Goal: Task Accomplishment & Management: Manage account settings

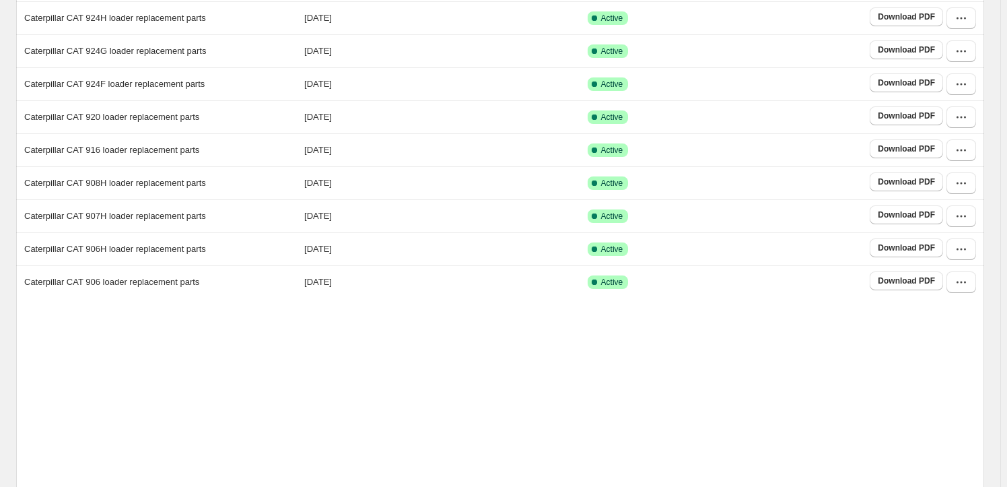
scroll to position [183, 0]
click at [966, 184] on icon "button" at bounding box center [961, 182] width 13 height 13
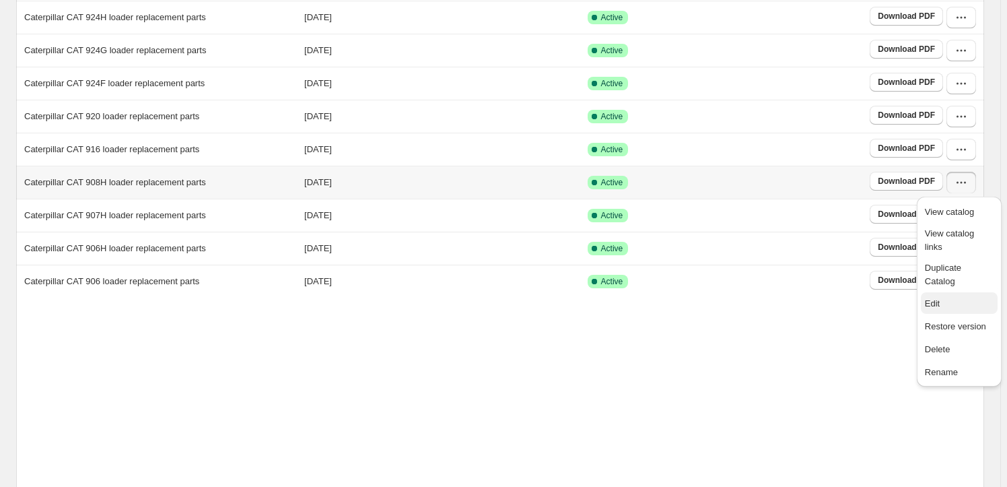
click at [945, 297] on span "Edit" at bounding box center [959, 303] width 69 height 13
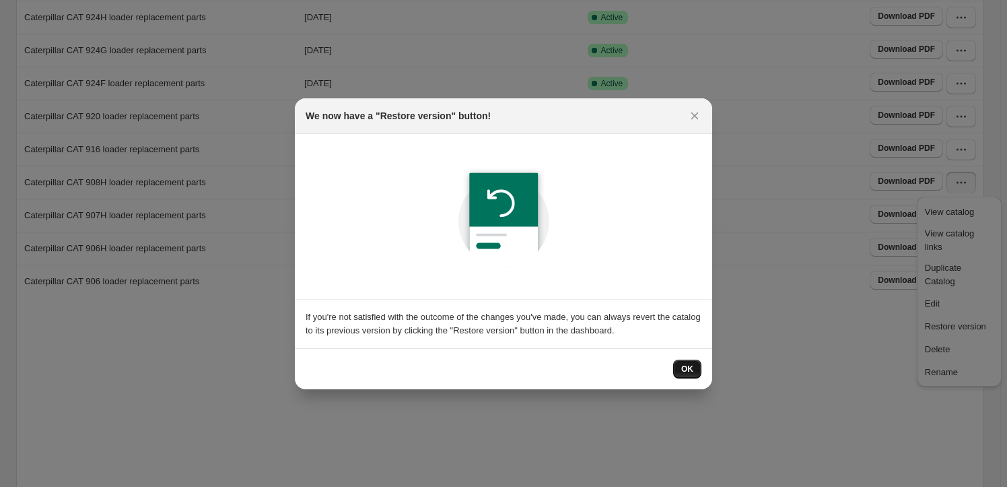
click at [688, 371] on span "OK" at bounding box center [687, 369] width 12 height 11
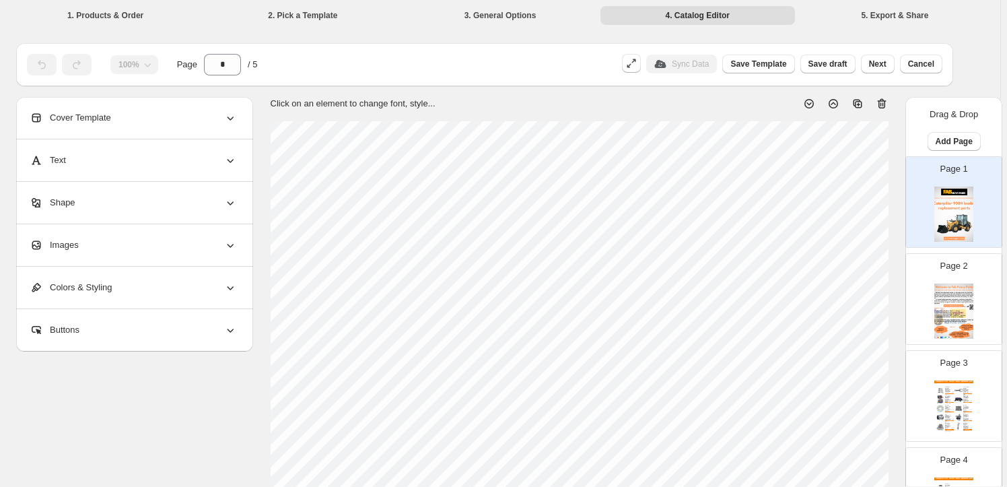
click at [151, 248] on div "Images" at bounding box center [133, 245] width 207 height 42
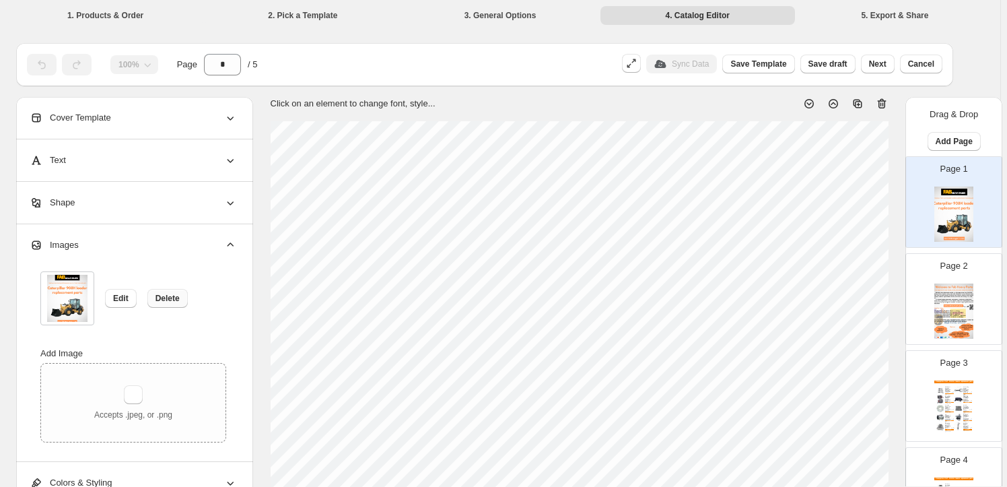
click at [180, 299] on button "Delete" at bounding box center [167, 298] width 40 height 19
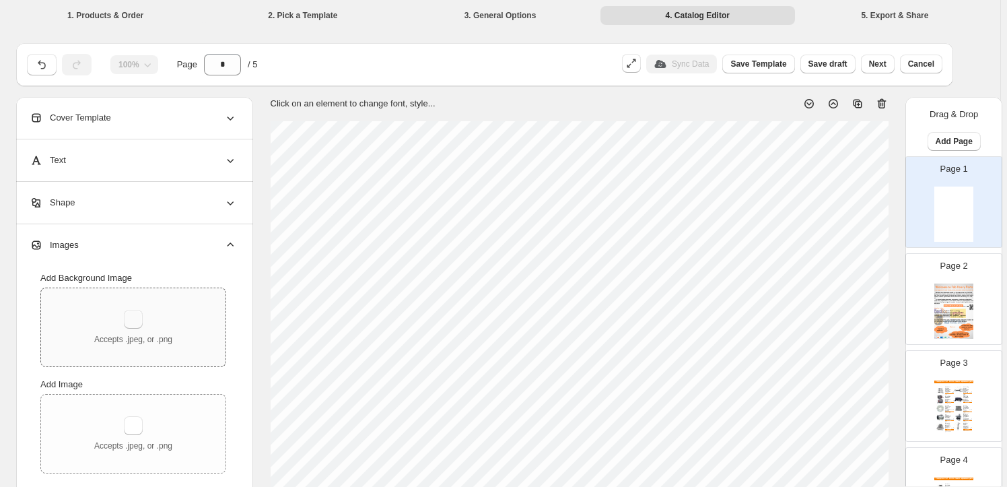
click at [143, 325] on div "Accepts .jpeg, or .png" at bounding box center [133, 327] width 78 height 35
type input "**********"
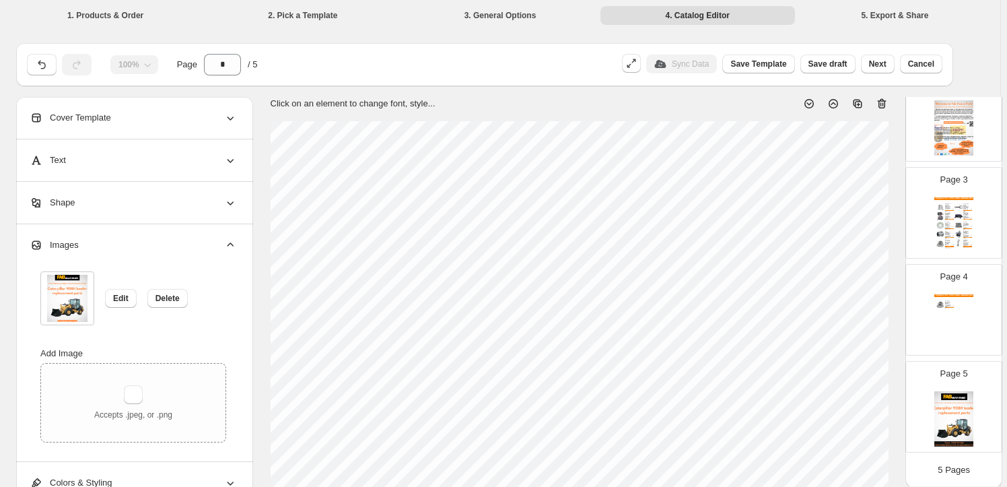
click at [949, 425] on img at bounding box center [954, 418] width 39 height 55
type input "*"
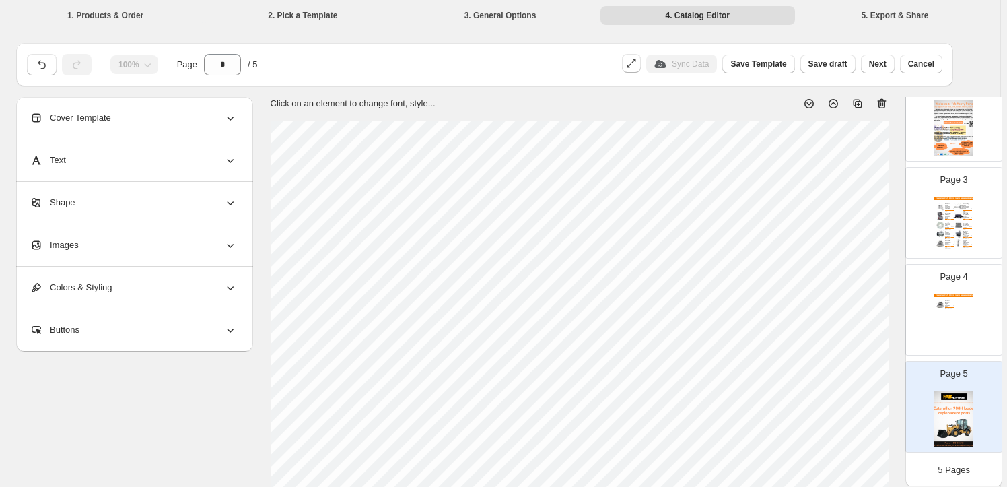
click at [121, 253] on div "Images" at bounding box center [133, 245] width 207 height 42
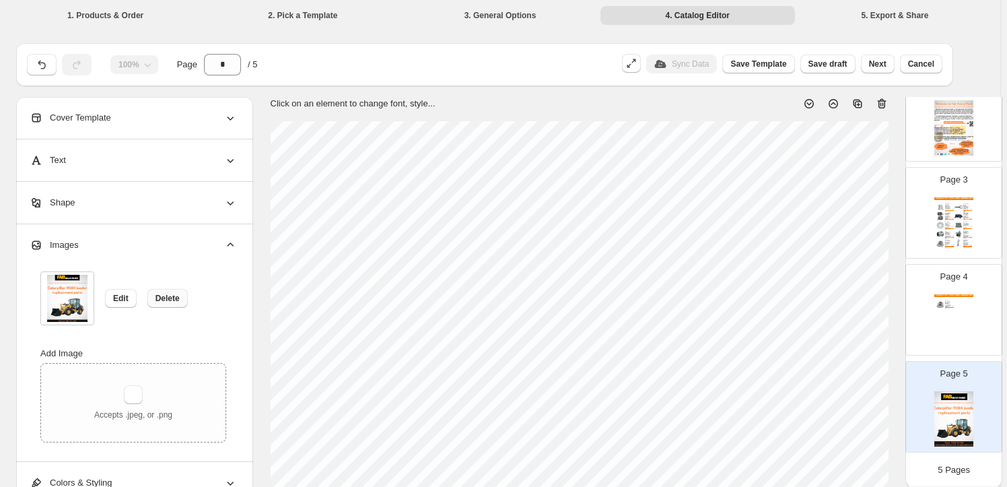
click at [170, 302] on span "Delete" at bounding box center [168, 298] width 24 height 11
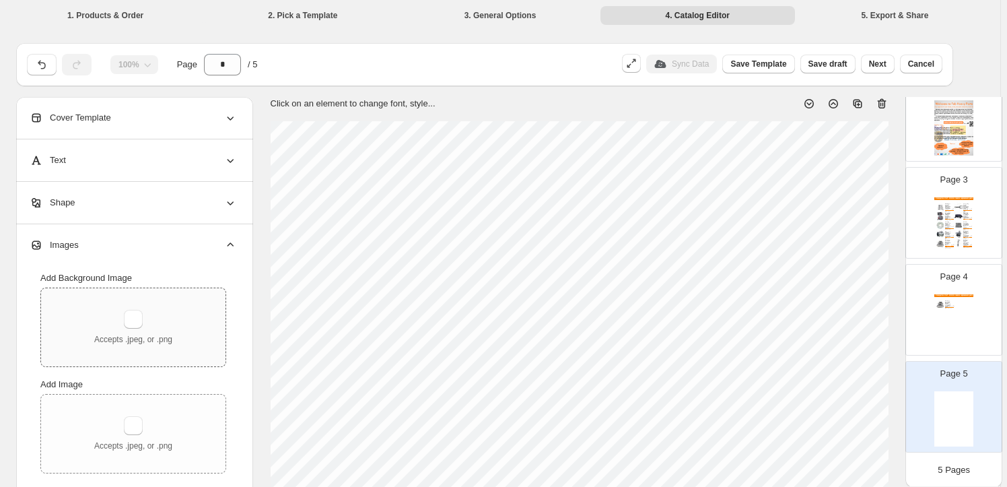
click at [156, 337] on p "Accepts .jpeg, or .png" at bounding box center [133, 339] width 78 height 11
type input "**********"
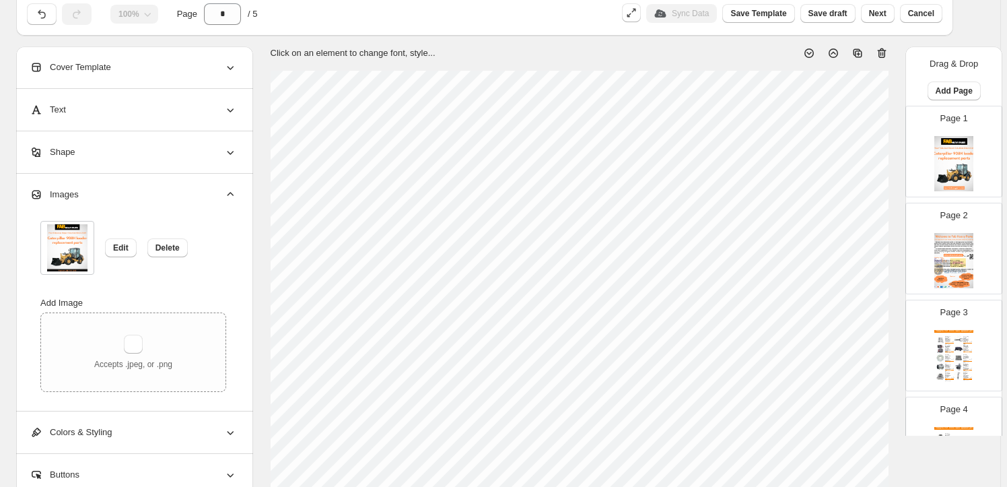
scroll to position [0, 0]
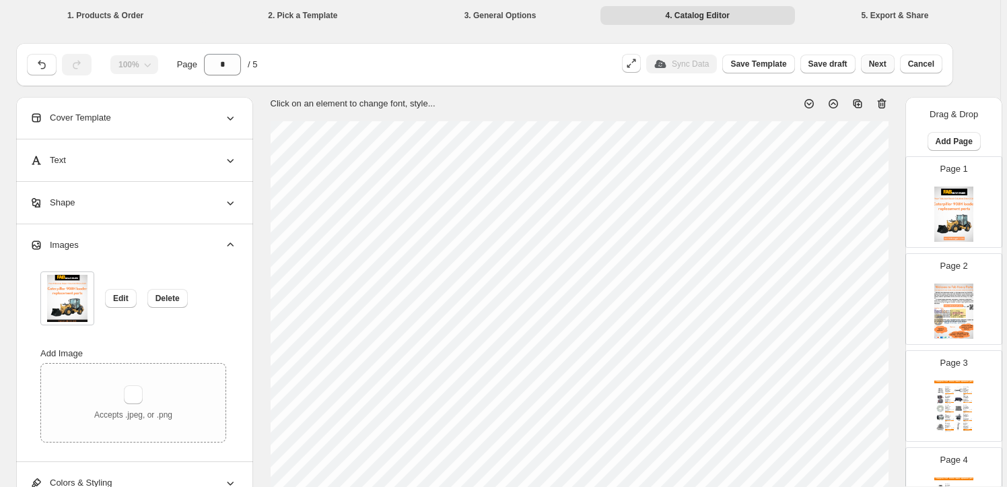
click at [887, 65] on span "Next" at bounding box center [878, 64] width 18 height 11
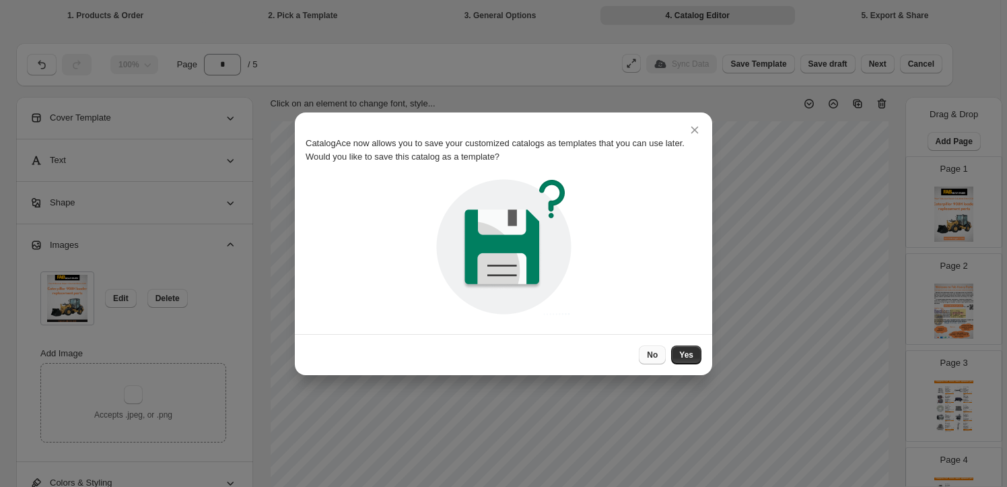
click at [648, 345] on button "No" at bounding box center [652, 354] width 27 height 19
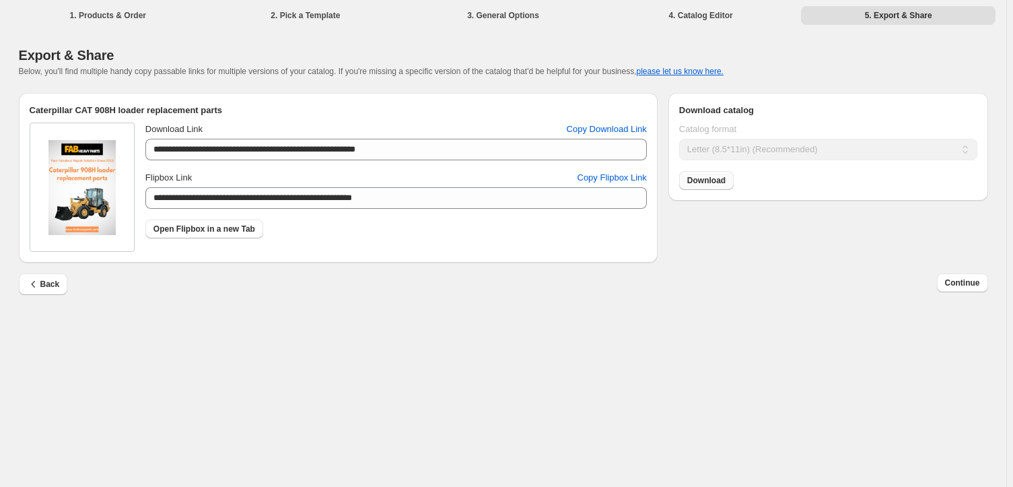
click at [726, 180] on link "Download" at bounding box center [706, 180] width 55 height 19
click at [976, 284] on span "Continue" at bounding box center [962, 282] width 35 height 11
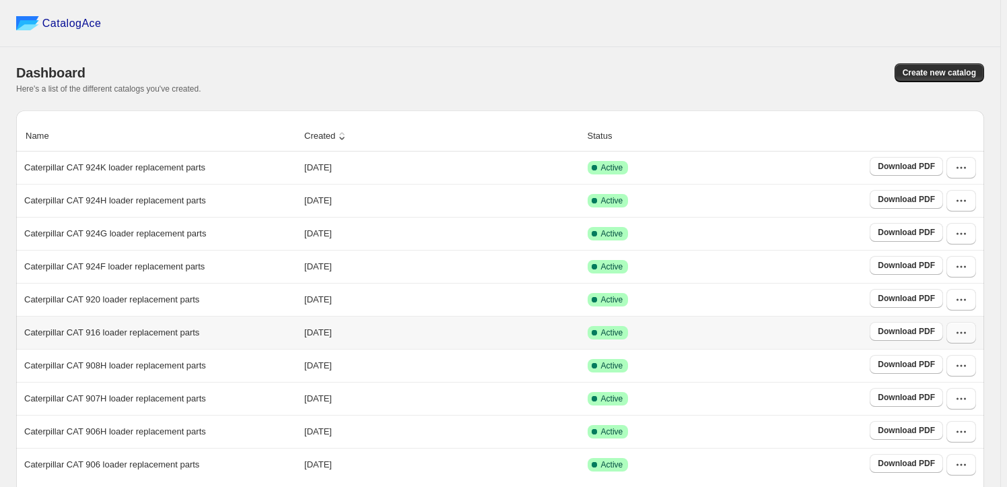
click at [959, 329] on button "button" at bounding box center [962, 333] width 30 height 22
click at [963, 229] on span "Edit" at bounding box center [959, 235] width 69 height 13
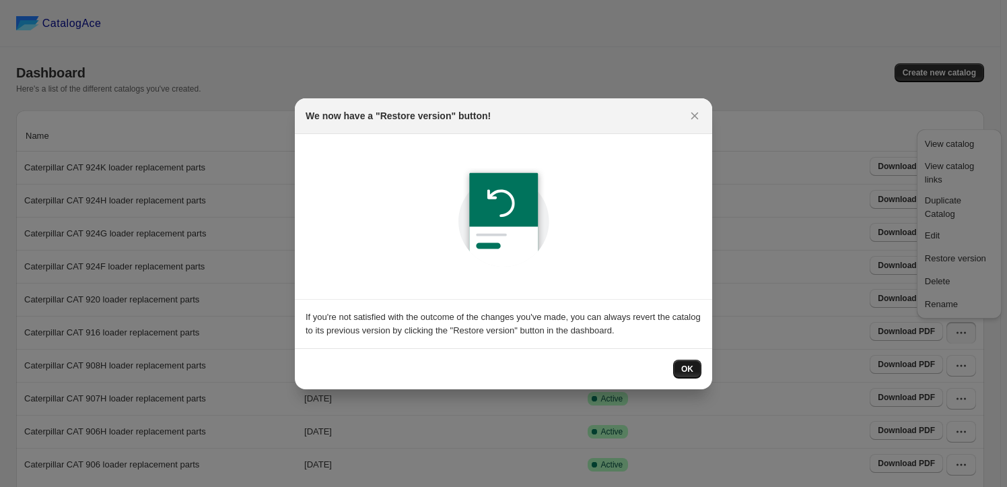
click at [679, 366] on button "OK" at bounding box center [687, 369] width 28 height 19
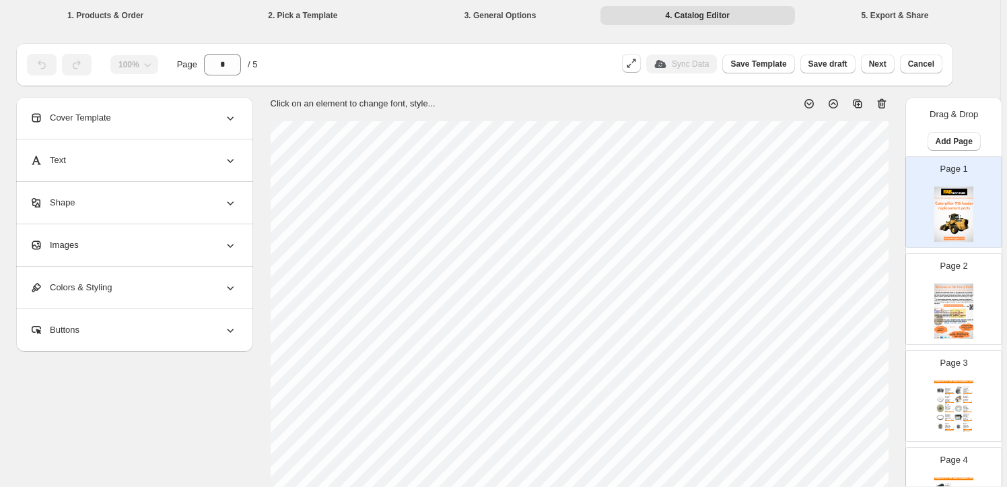
click at [139, 242] on div "Images" at bounding box center [133, 245] width 207 height 42
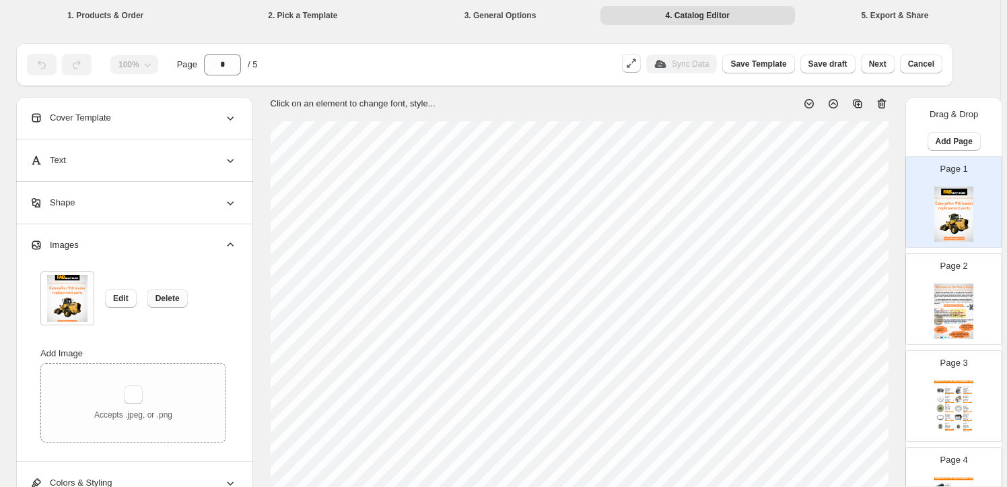
click at [156, 293] on button "Delete" at bounding box center [167, 298] width 40 height 19
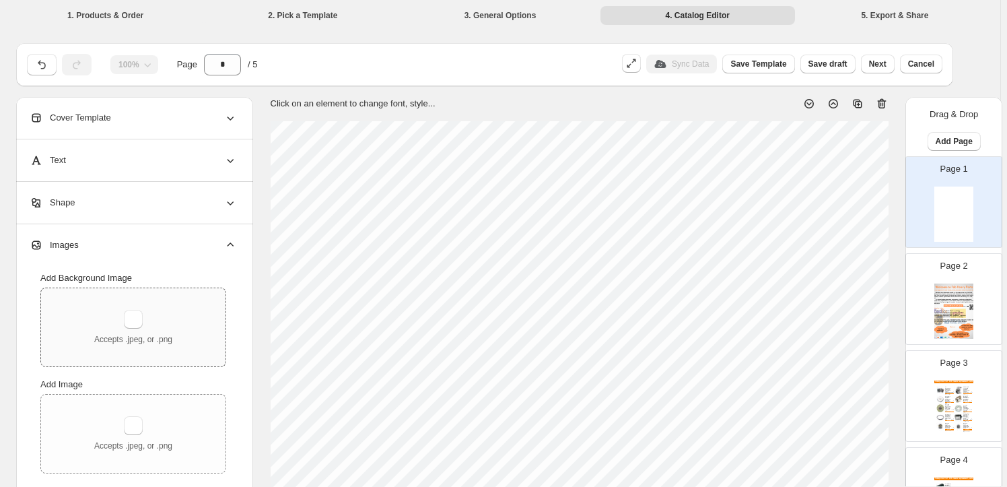
click at [144, 310] on div "Accepts .jpeg, or .png" at bounding box center [133, 327] width 78 height 35
type input "**********"
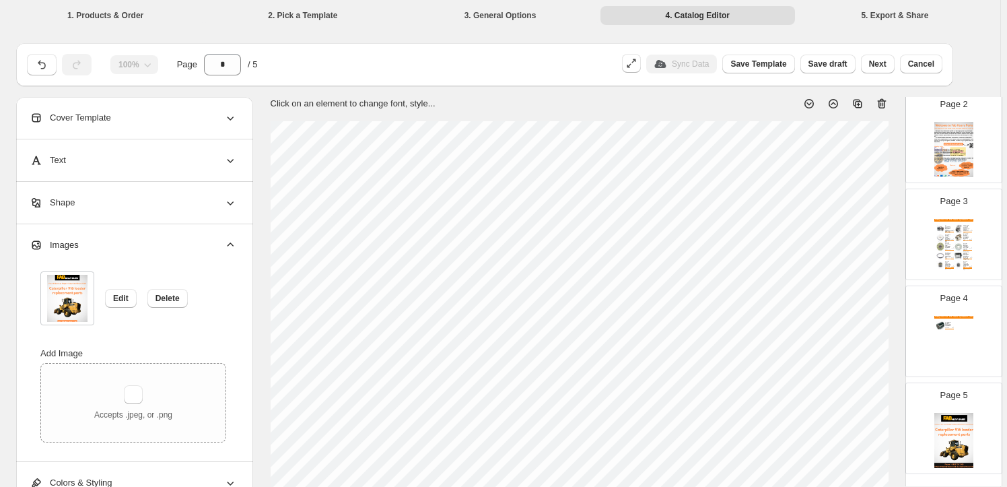
scroll to position [183, 0]
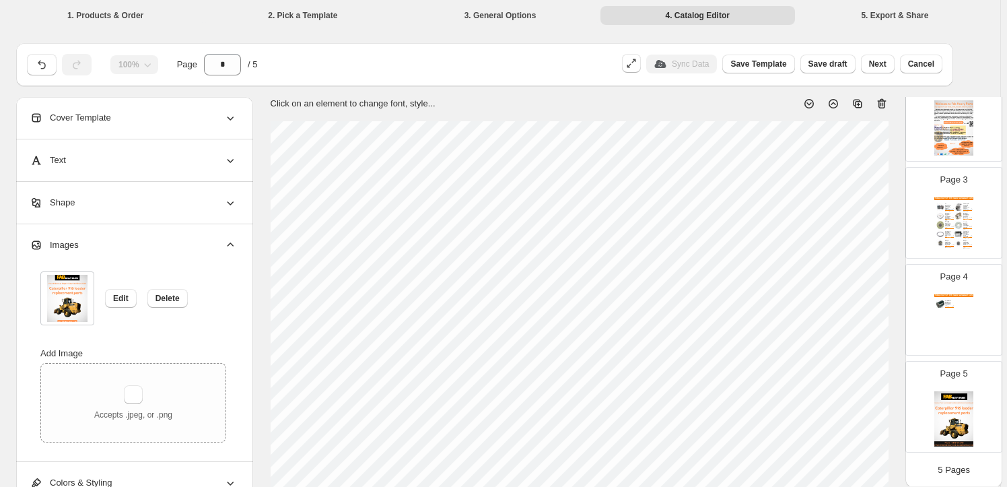
click at [962, 409] on img at bounding box center [954, 418] width 39 height 55
type input "*"
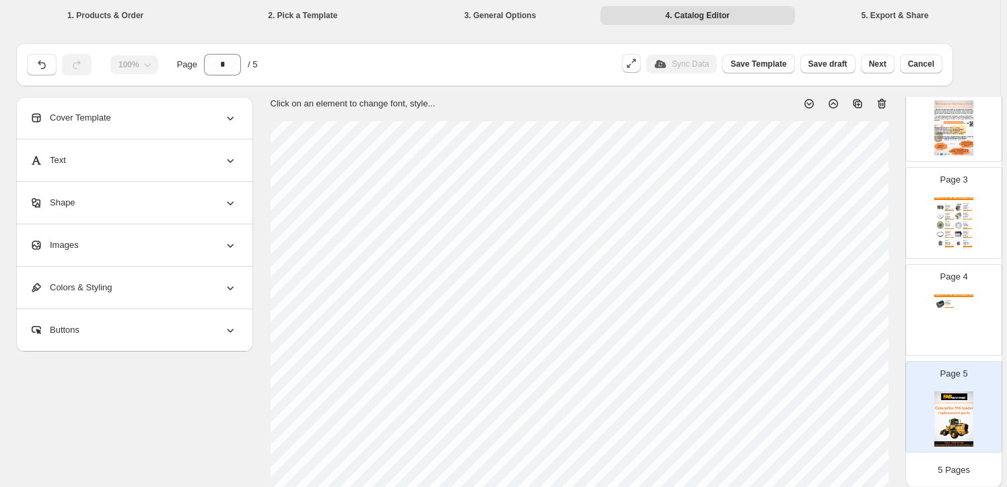
click at [157, 250] on div "Images" at bounding box center [133, 245] width 207 height 42
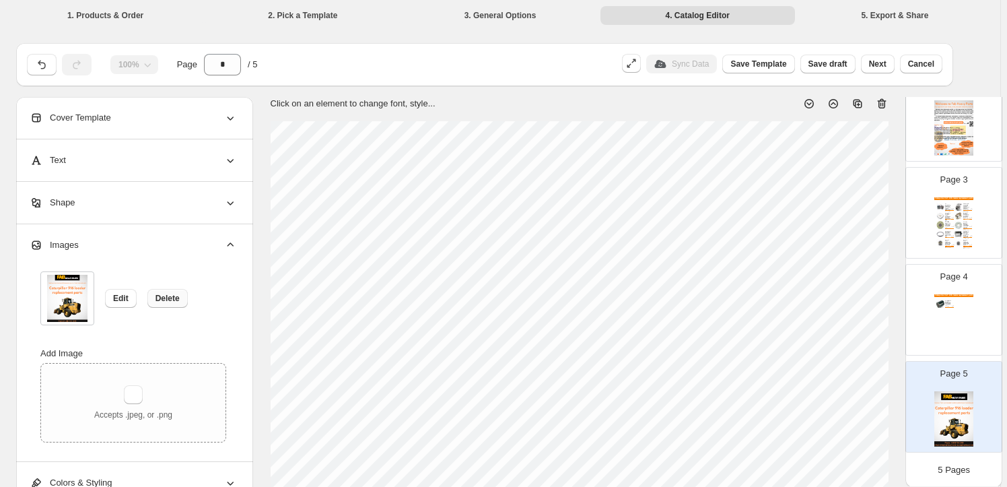
click at [175, 300] on span "Delete" at bounding box center [168, 298] width 24 height 11
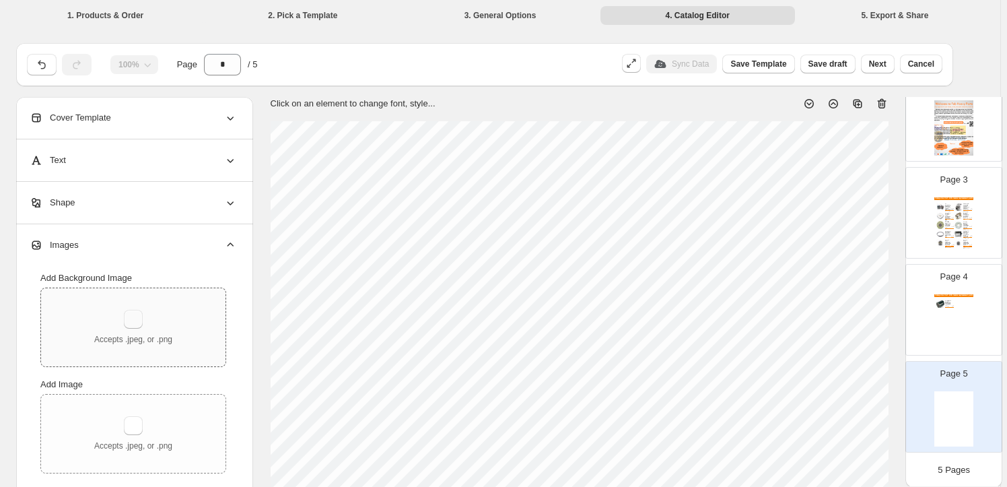
click at [140, 315] on button "button" at bounding box center [133, 319] width 19 height 19
type input "**********"
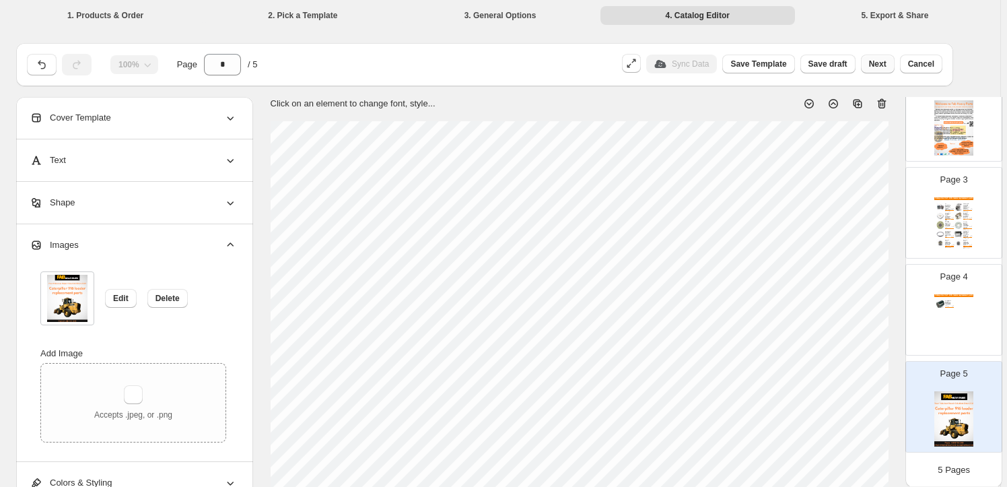
click at [892, 69] on button "Next" at bounding box center [878, 64] width 34 height 19
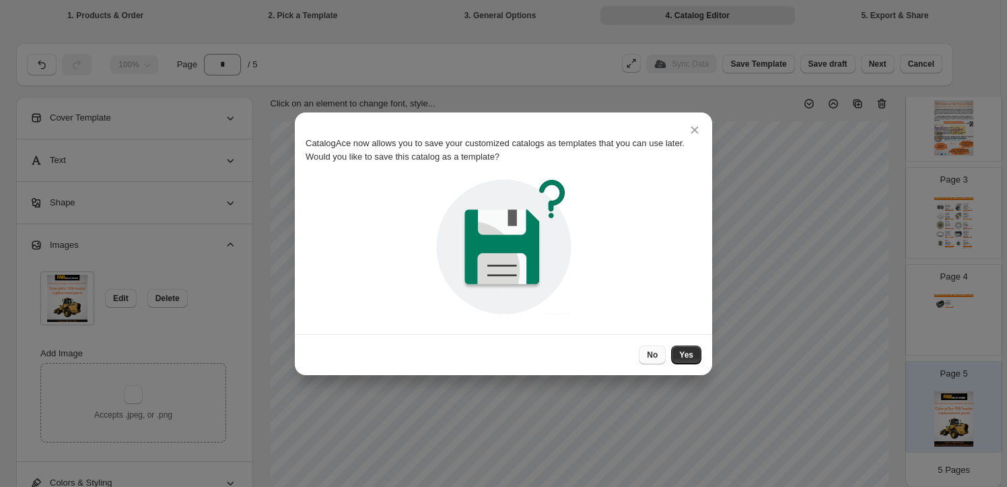
click at [657, 349] on span "No" at bounding box center [652, 354] width 11 height 11
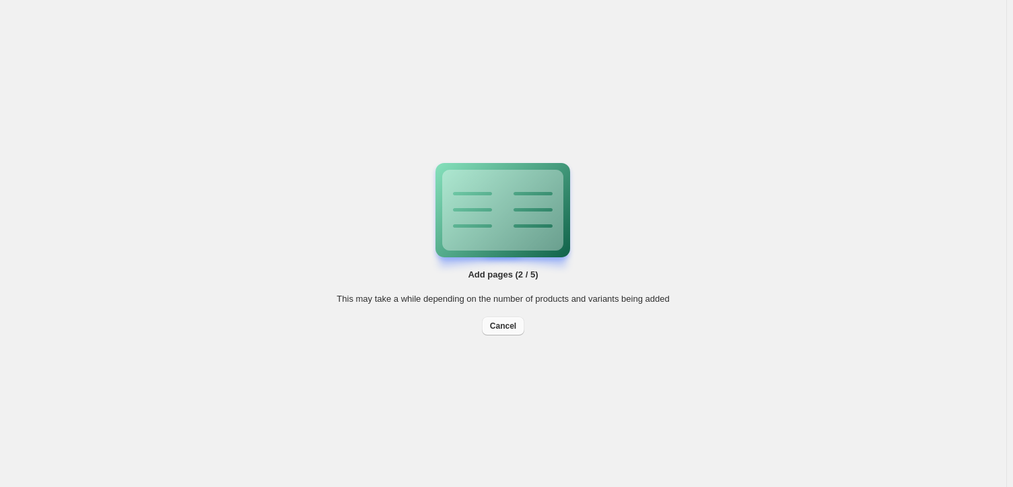
click at [516, 330] on button "Cancel" at bounding box center [503, 325] width 42 height 19
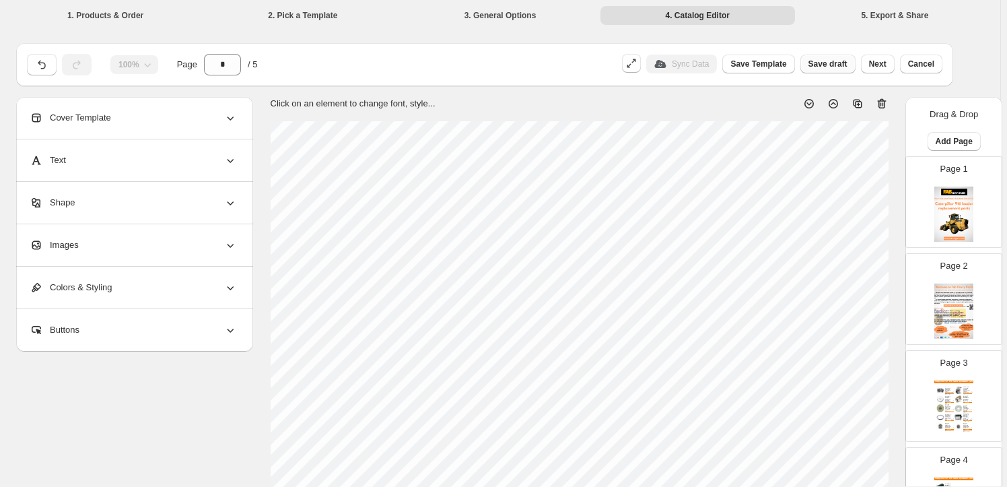
click at [822, 57] on button "Save draft" at bounding box center [828, 64] width 55 height 19
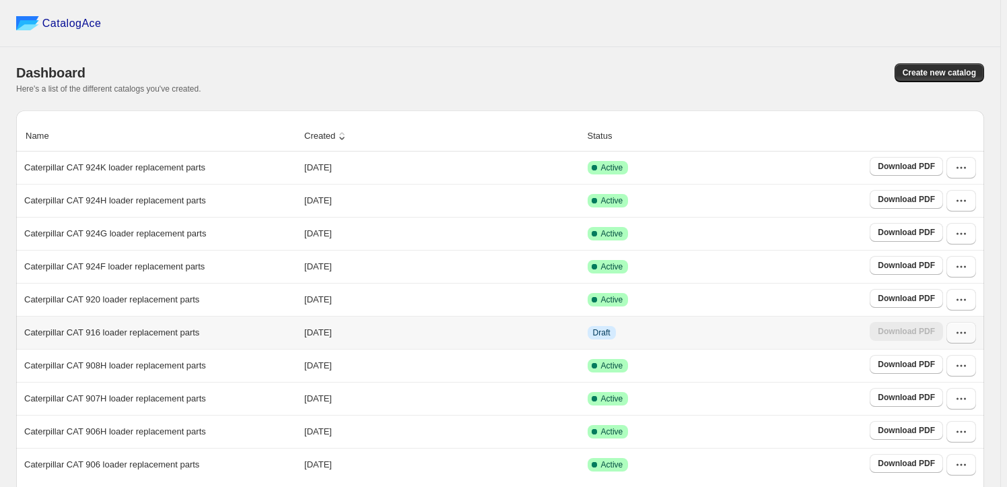
click at [976, 327] on button "button" at bounding box center [962, 333] width 30 height 22
click at [969, 229] on span "Edit" at bounding box center [959, 235] width 69 height 13
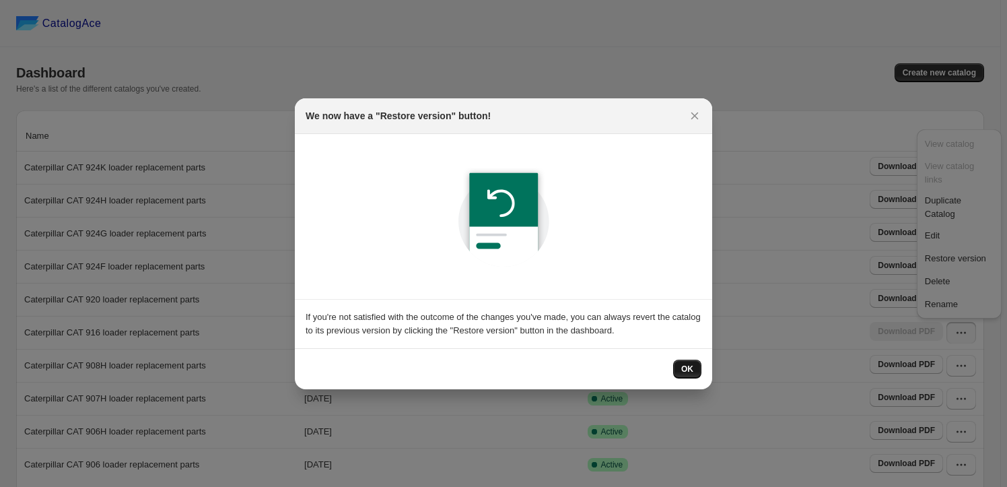
click at [694, 364] on button "OK" at bounding box center [687, 369] width 28 height 19
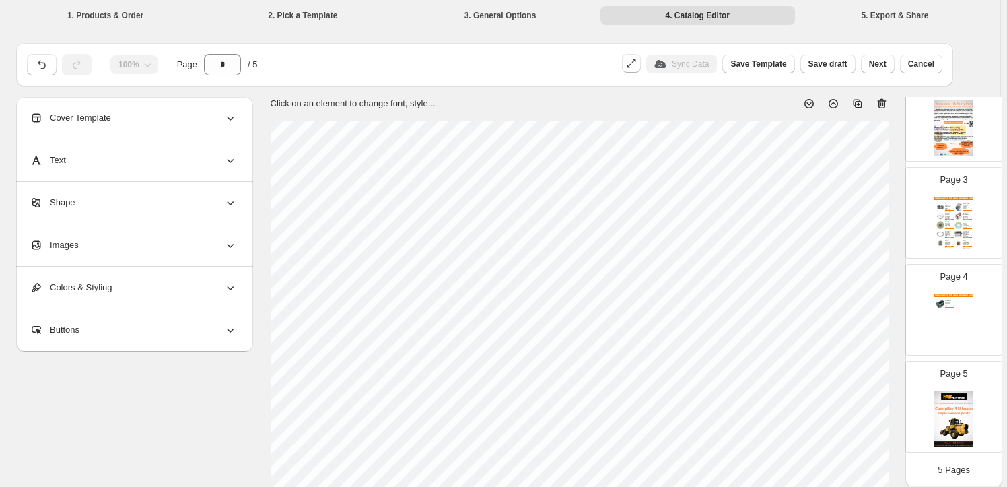
click at [946, 378] on p "Page 5" at bounding box center [955, 373] width 28 height 13
type input "*"
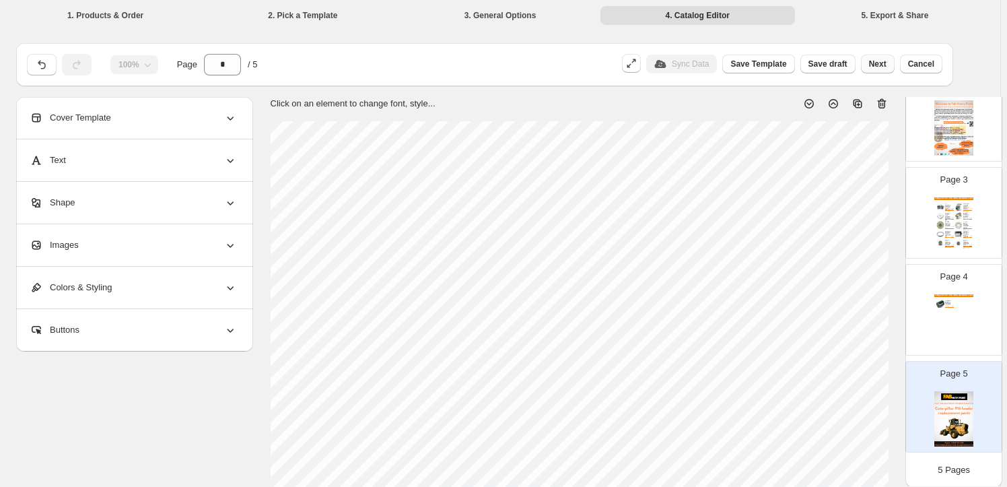
click at [895, 66] on button "Next" at bounding box center [878, 64] width 34 height 19
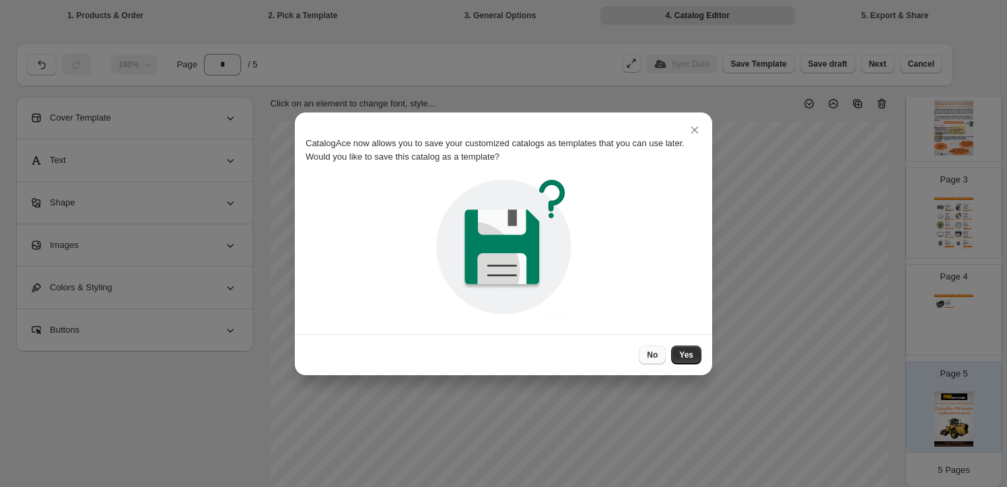
click at [657, 351] on span "No" at bounding box center [652, 354] width 11 height 11
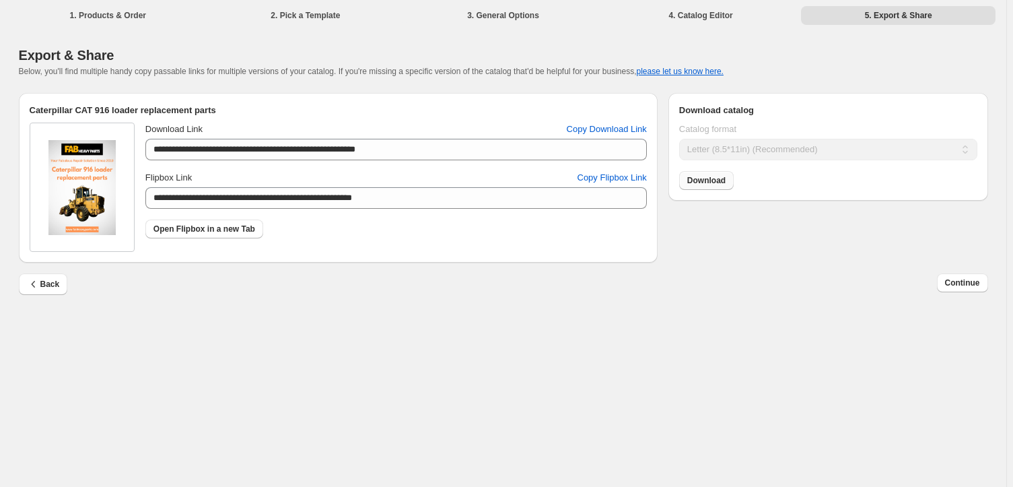
click at [727, 182] on link "Download" at bounding box center [706, 180] width 55 height 19
click at [962, 288] on span "Continue" at bounding box center [962, 282] width 35 height 11
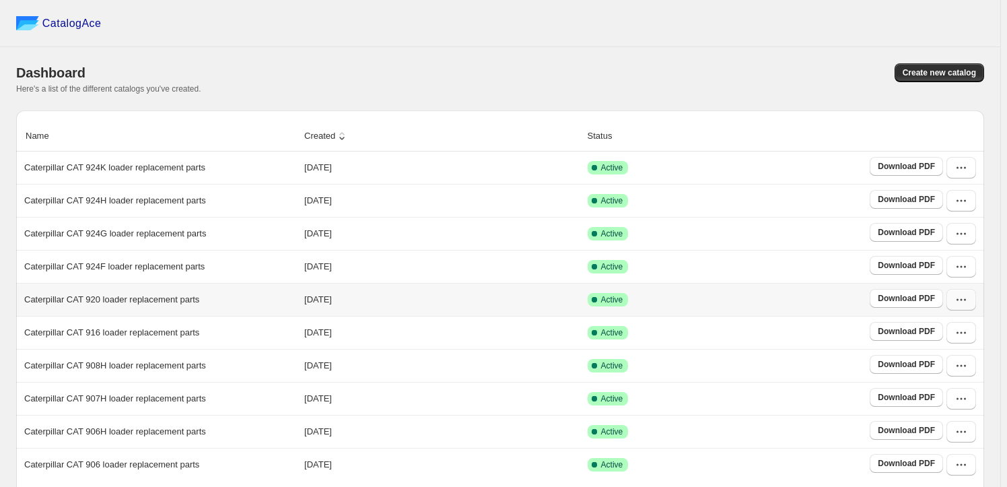
click at [960, 300] on button "button" at bounding box center [962, 300] width 30 height 22
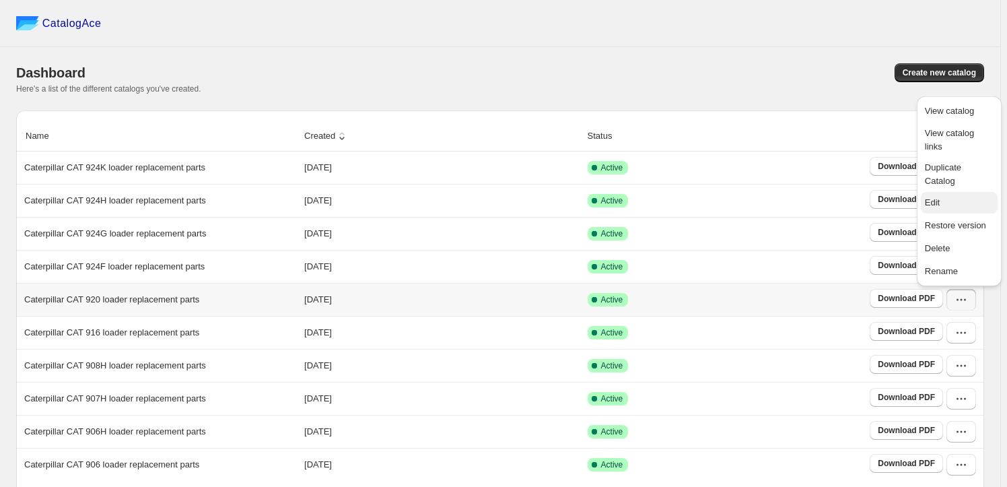
click at [964, 192] on button "Edit" at bounding box center [959, 203] width 77 height 22
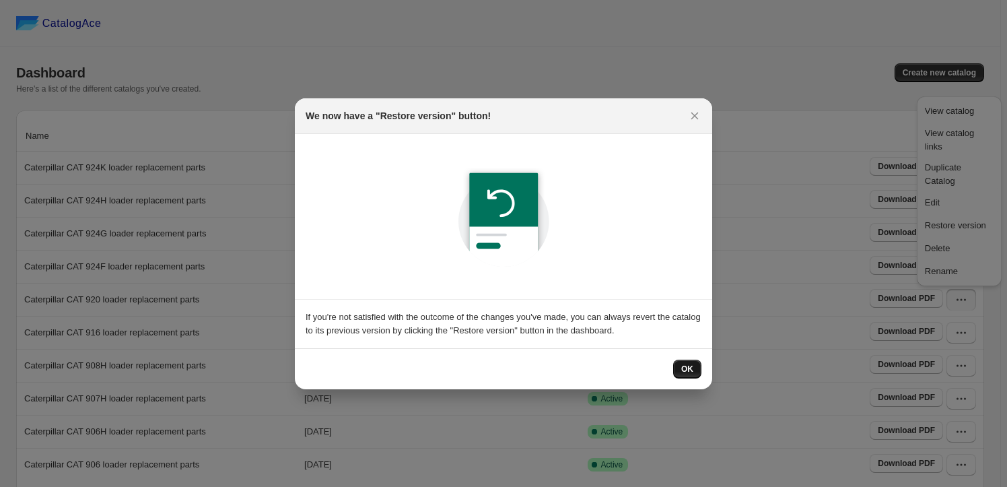
click at [687, 362] on button "OK" at bounding box center [687, 369] width 28 height 19
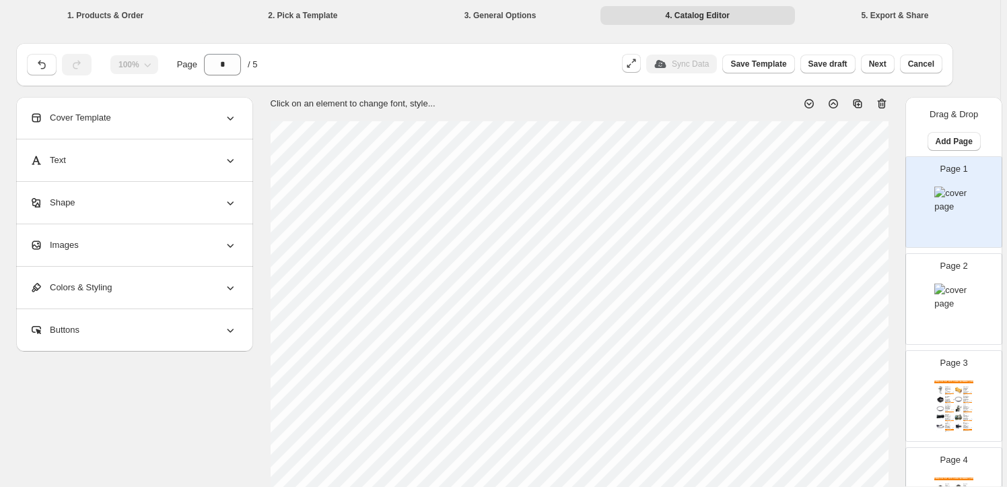
click at [145, 236] on div "Images" at bounding box center [133, 245] width 207 height 42
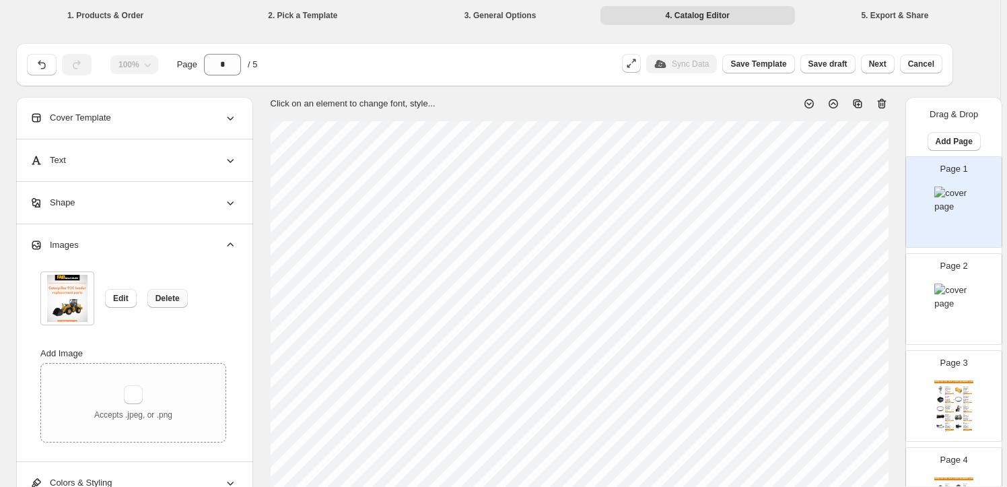
click at [170, 292] on button "Delete" at bounding box center [167, 298] width 40 height 19
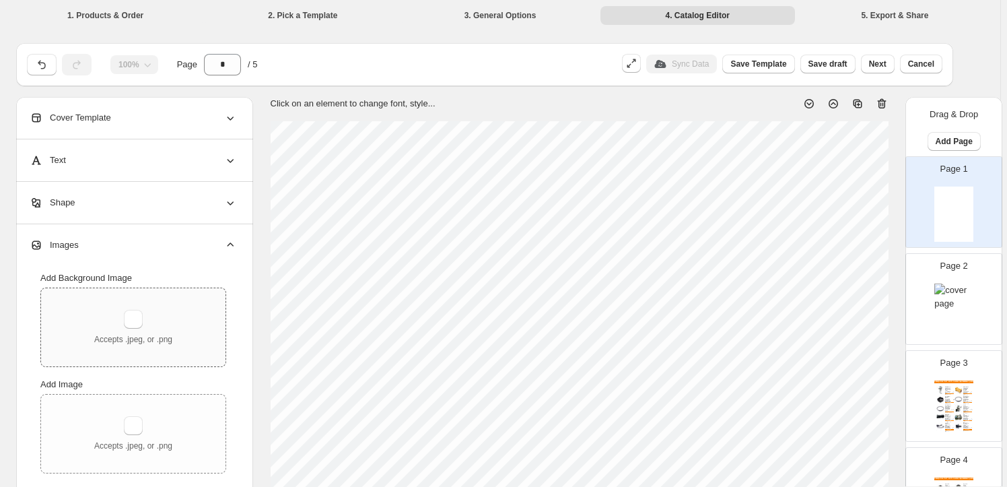
click at [146, 312] on div "Accepts .jpeg, or .png" at bounding box center [133, 327] width 78 height 35
type input "**********"
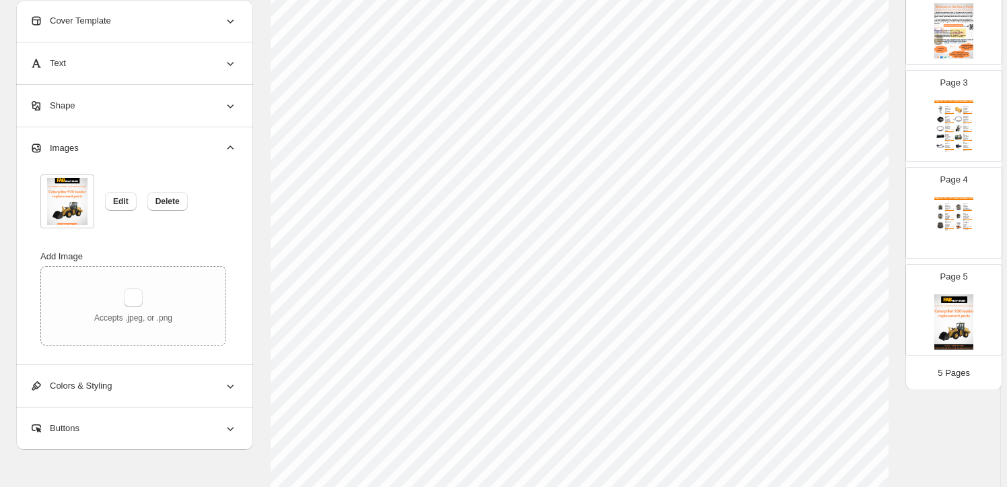
click at [952, 324] on img at bounding box center [954, 321] width 39 height 55
type input "*"
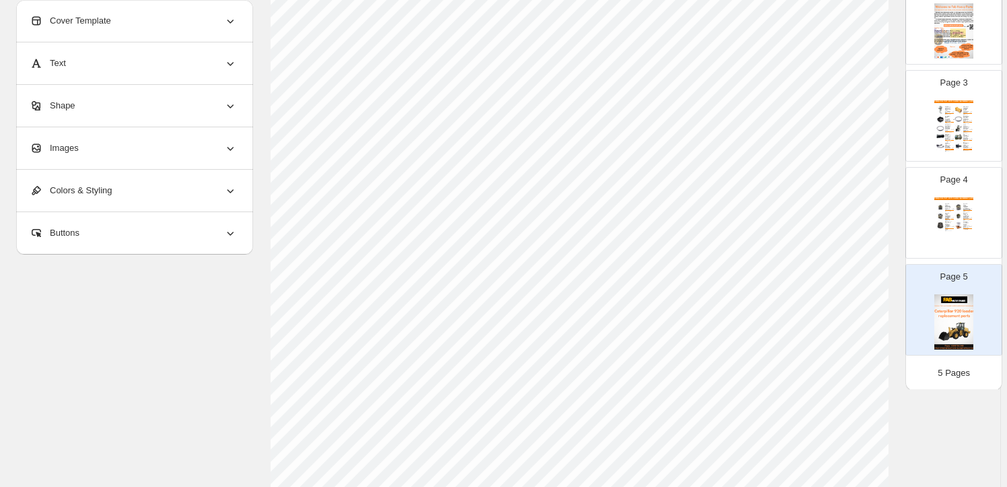
click at [170, 147] on div "Images" at bounding box center [133, 148] width 207 height 42
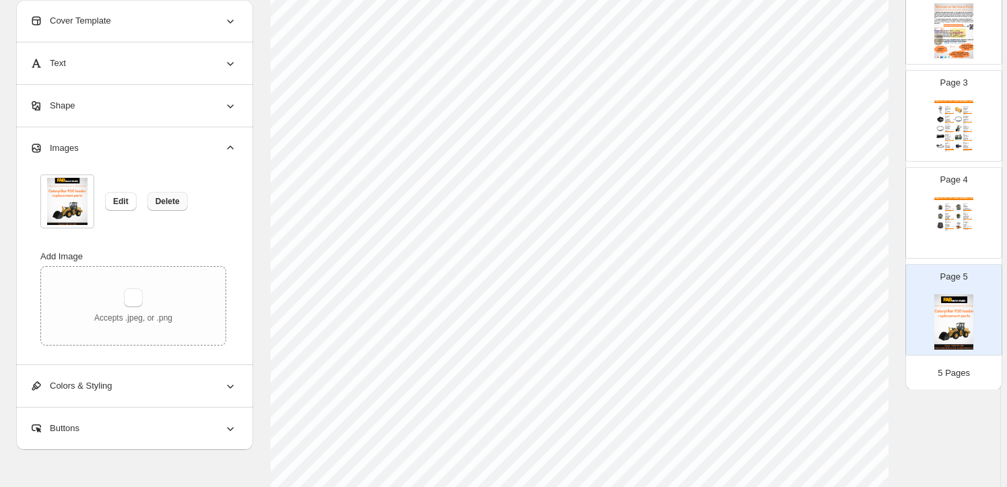
click at [180, 200] on button "Delete" at bounding box center [167, 201] width 40 height 19
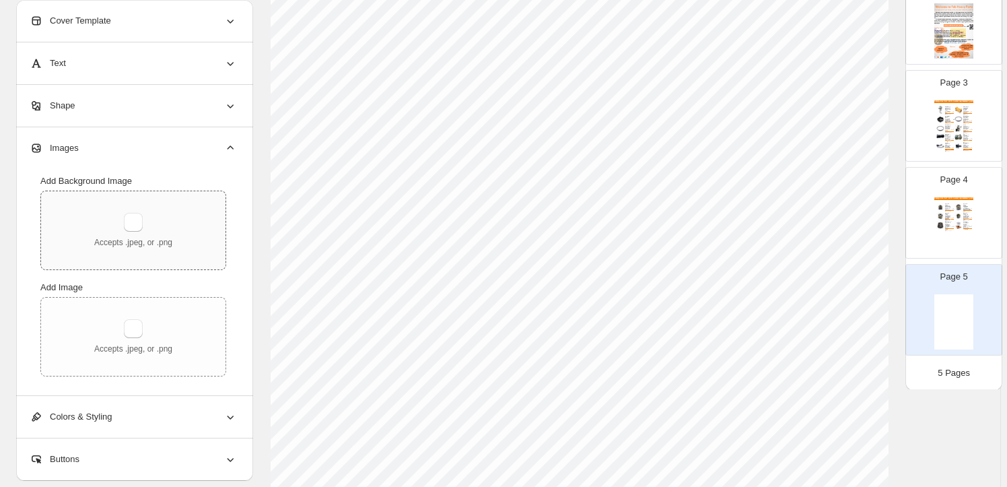
click at [147, 211] on div "Accepts .jpeg, or .png" at bounding box center [133, 230] width 185 height 78
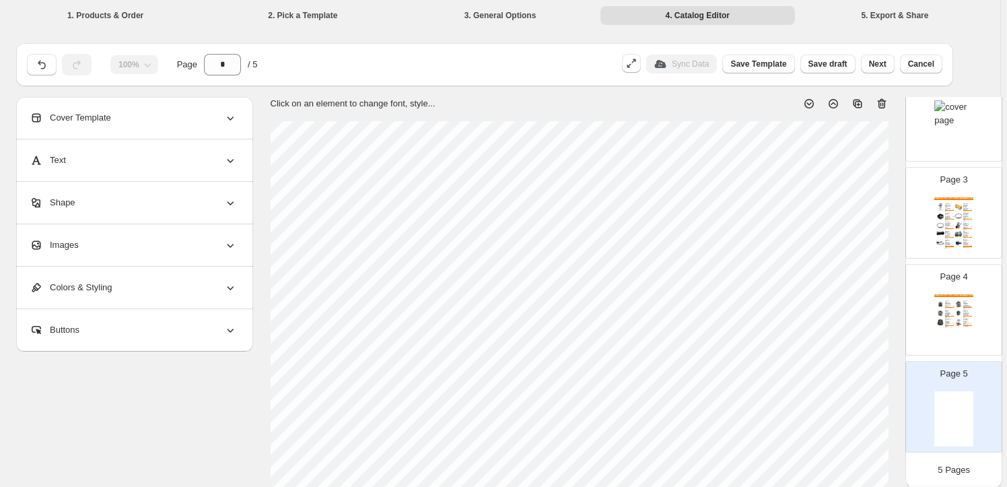
click at [95, 248] on div "Images" at bounding box center [133, 245] width 207 height 42
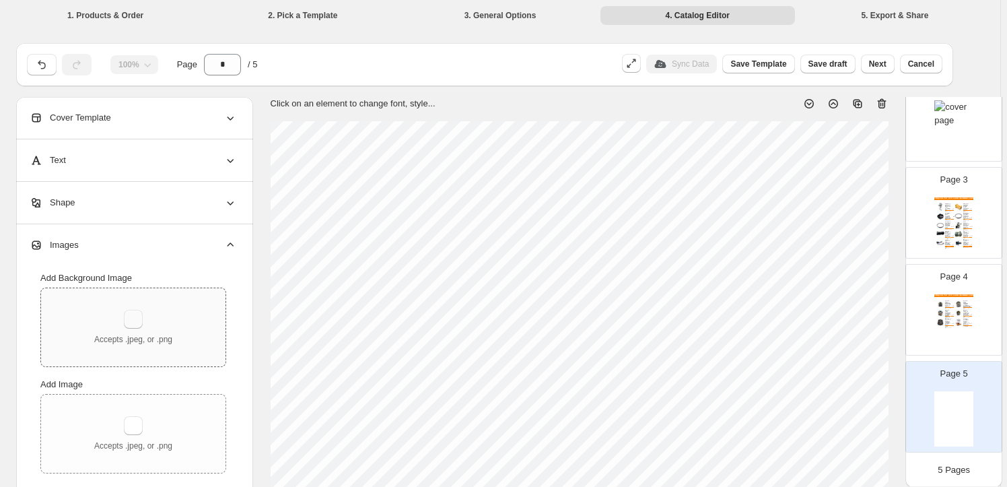
click at [133, 310] on button "button" at bounding box center [133, 319] width 19 height 19
type input "**********"
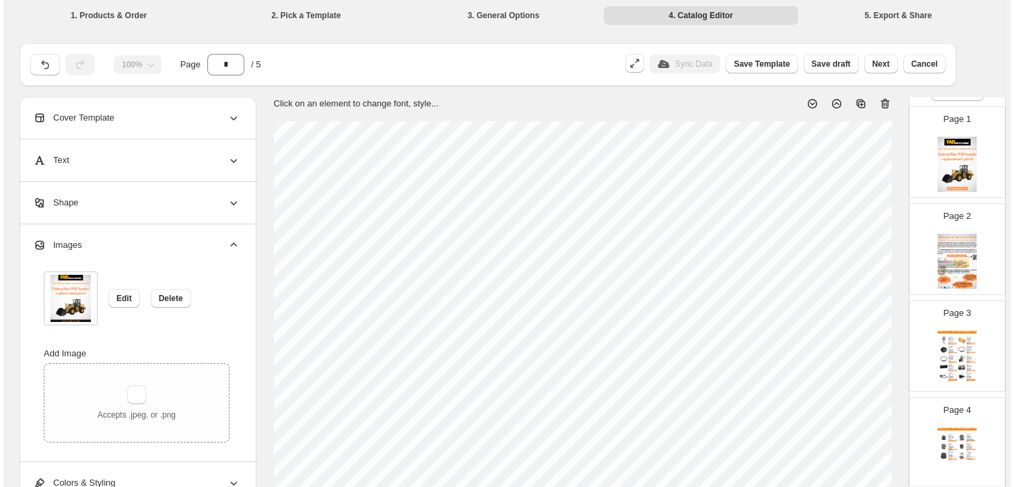
scroll to position [0, 0]
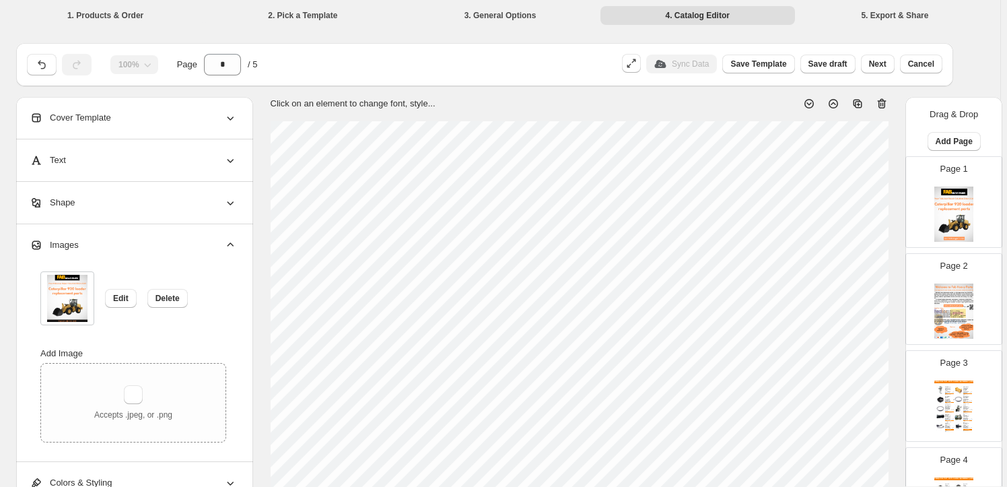
click at [956, 221] on img at bounding box center [954, 214] width 39 height 55
type input "*"
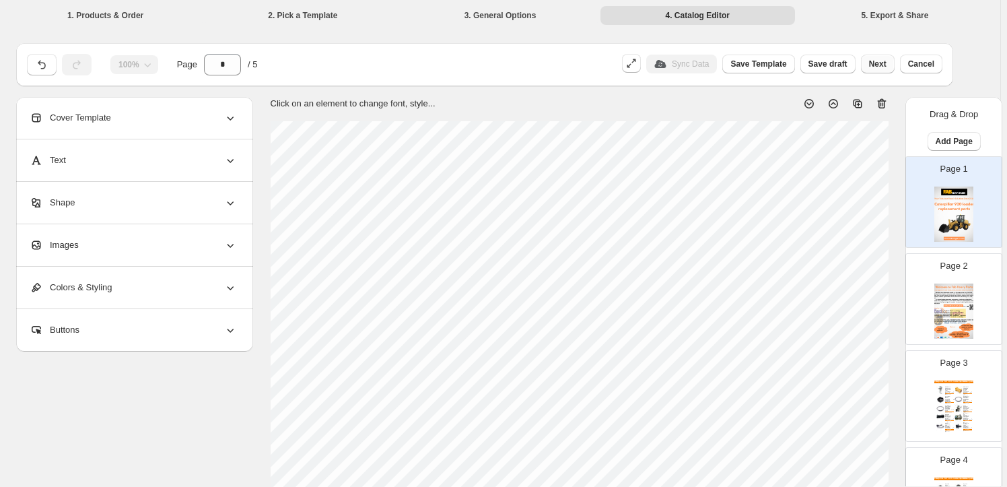
click at [886, 65] on span "Next" at bounding box center [878, 64] width 18 height 11
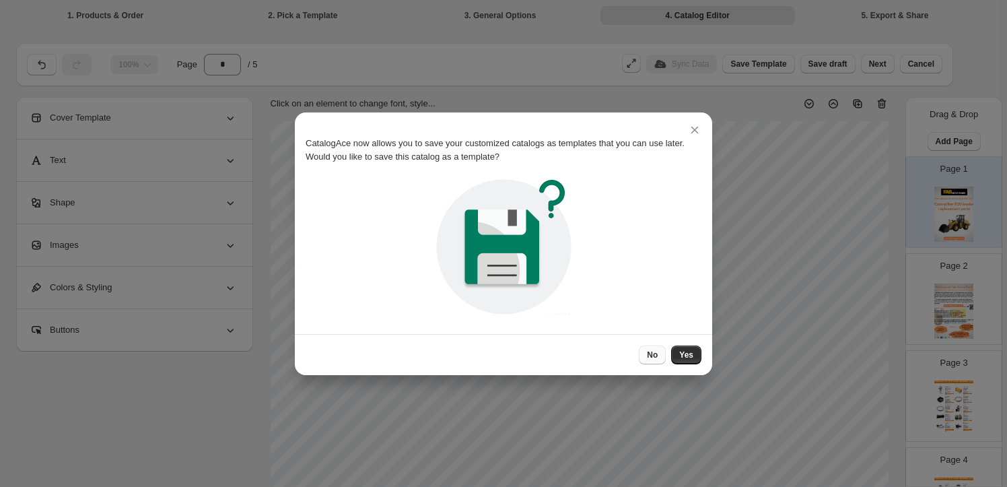
click at [658, 354] on span "No" at bounding box center [652, 354] width 11 height 11
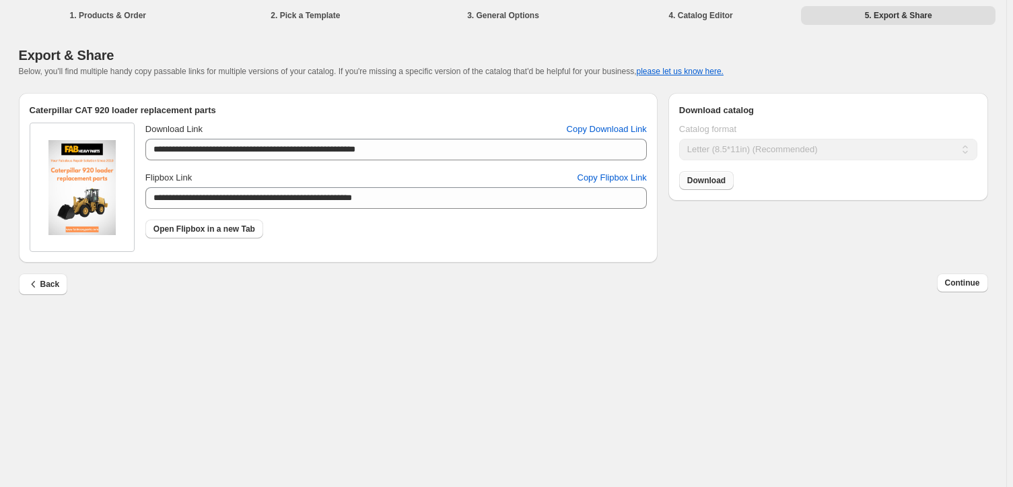
click at [716, 182] on span "Download" at bounding box center [706, 180] width 38 height 11
click at [951, 283] on span "Continue" at bounding box center [962, 282] width 35 height 11
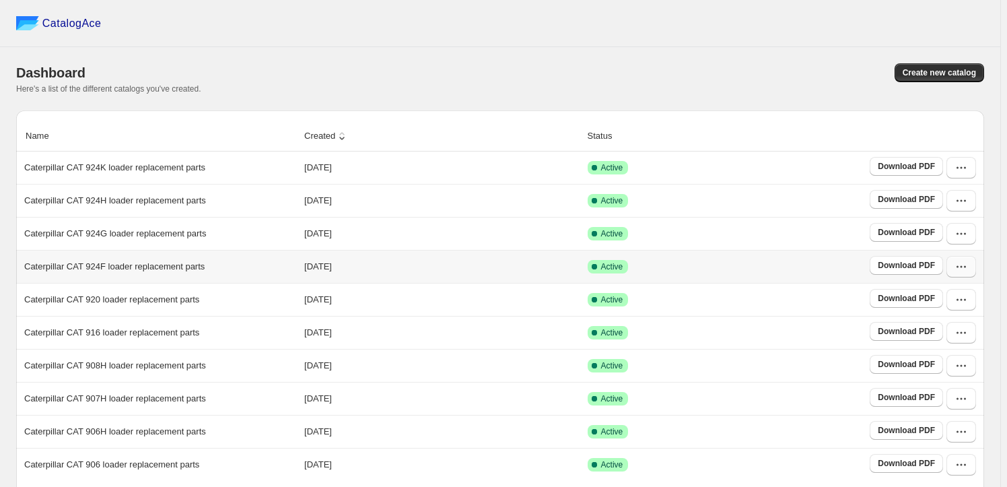
click at [964, 269] on icon "button" at bounding box center [961, 266] width 13 height 13
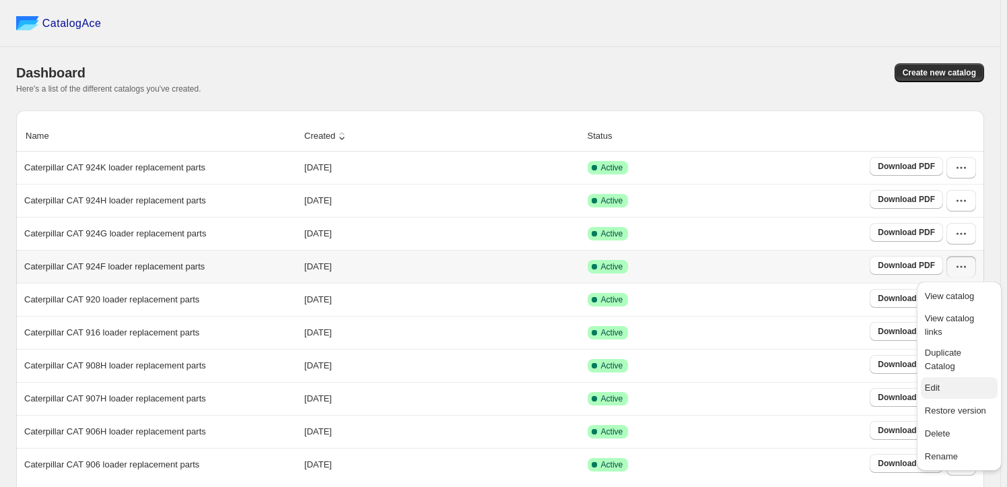
click at [959, 381] on span "Edit" at bounding box center [959, 387] width 69 height 13
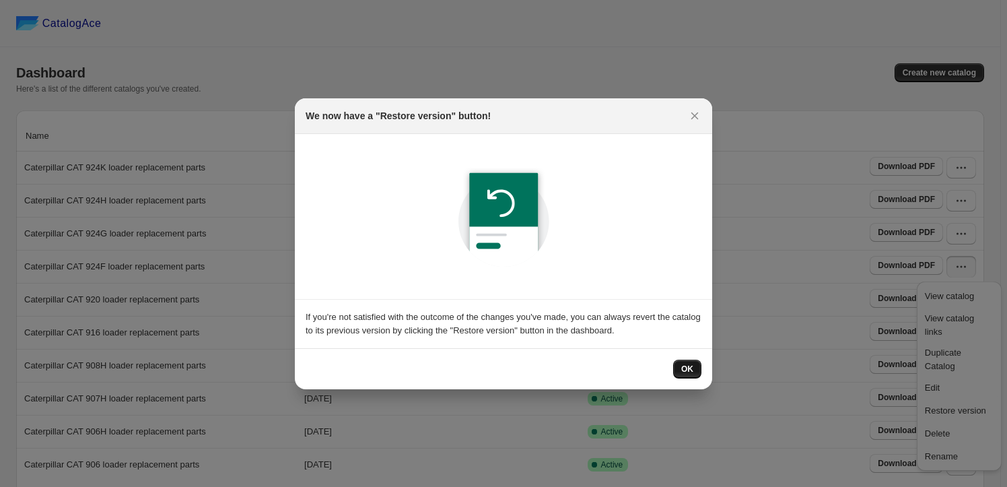
click at [688, 372] on span "OK" at bounding box center [687, 369] width 12 height 11
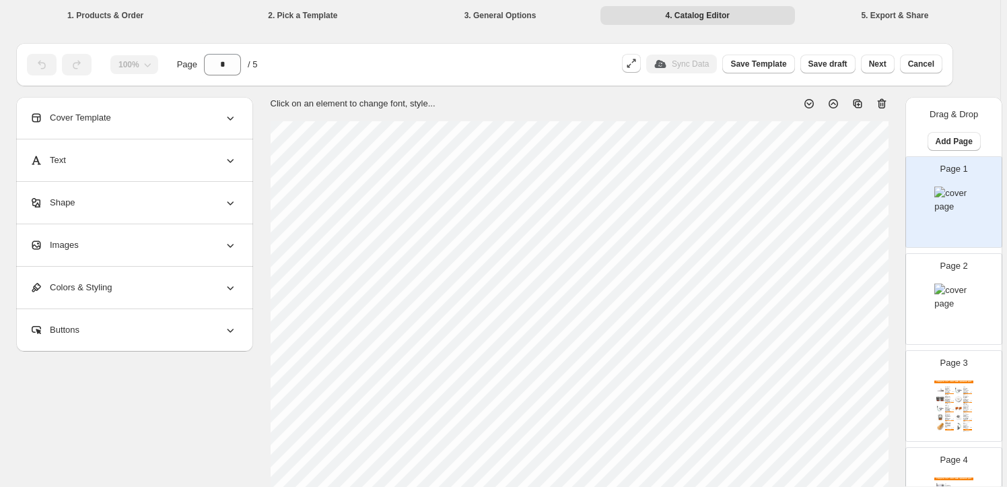
click at [104, 247] on div "Images" at bounding box center [133, 245] width 207 height 42
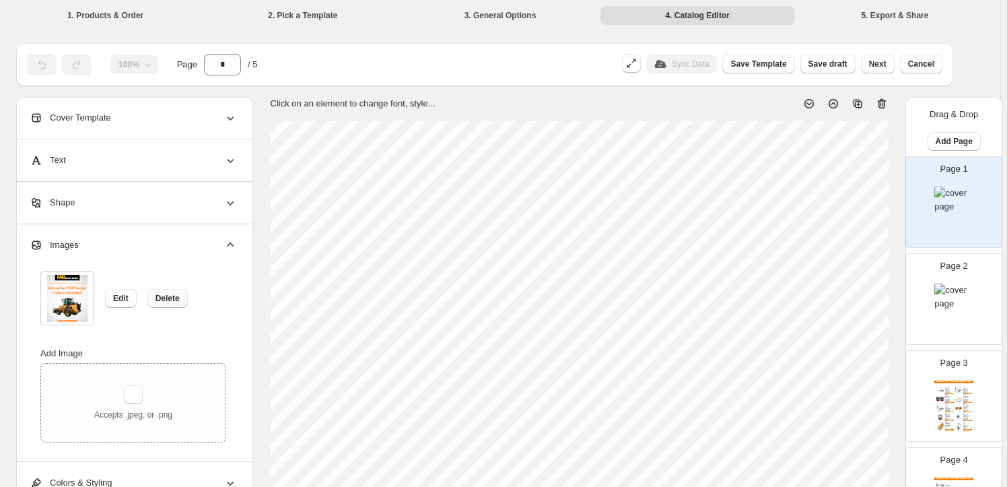
click at [163, 298] on span "Delete" at bounding box center [168, 298] width 24 height 11
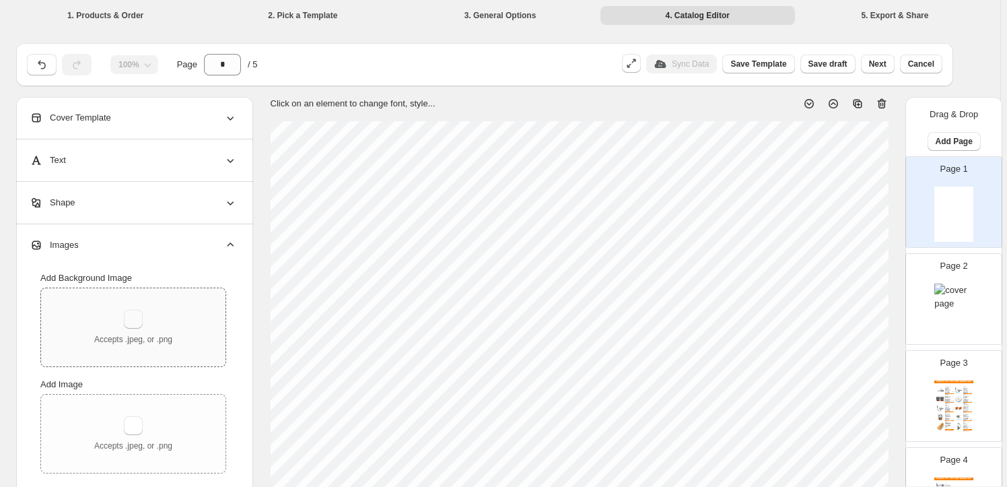
click at [135, 310] on button "button" at bounding box center [133, 319] width 19 height 19
type input "**********"
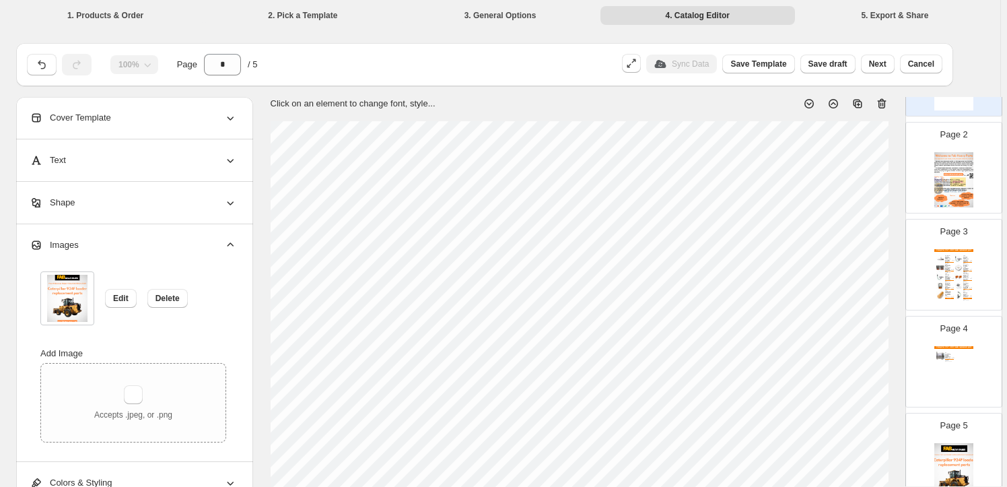
scroll to position [183, 0]
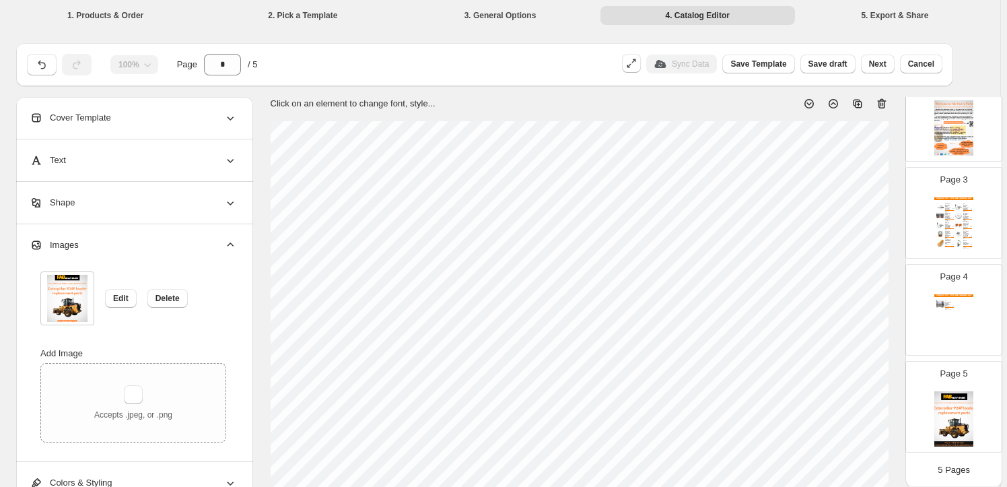
click at [962, 409] on img at bounding box center [954, 418] width 39 height 55
type input "*"
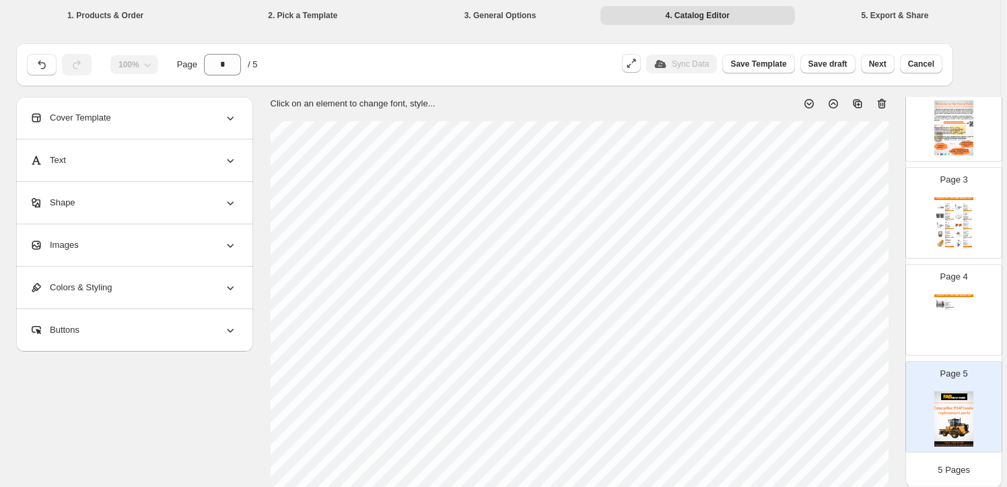
click at [136, 241] on div "Images" at bounding box center [133, 245] width 207 height 42
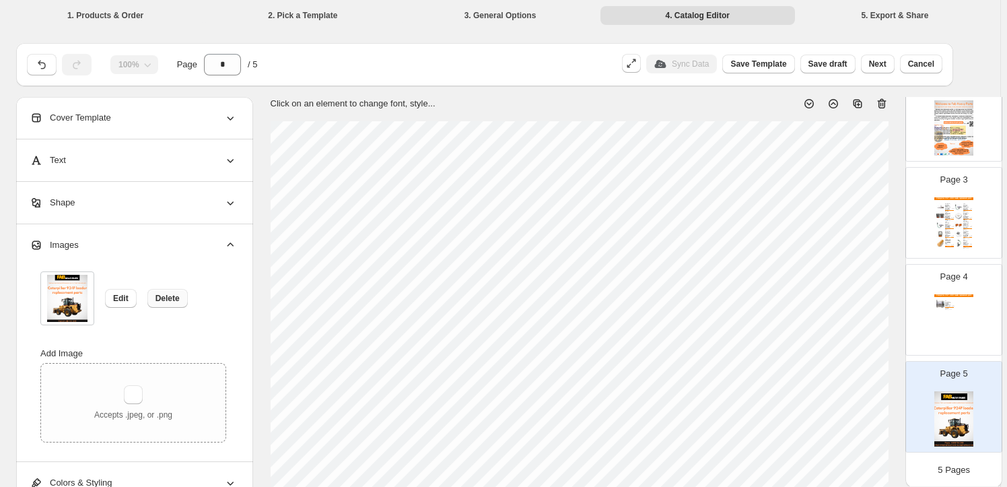
click at [162, 301] on span "Delete" at bounding box center [168, 298] width 24 height 11
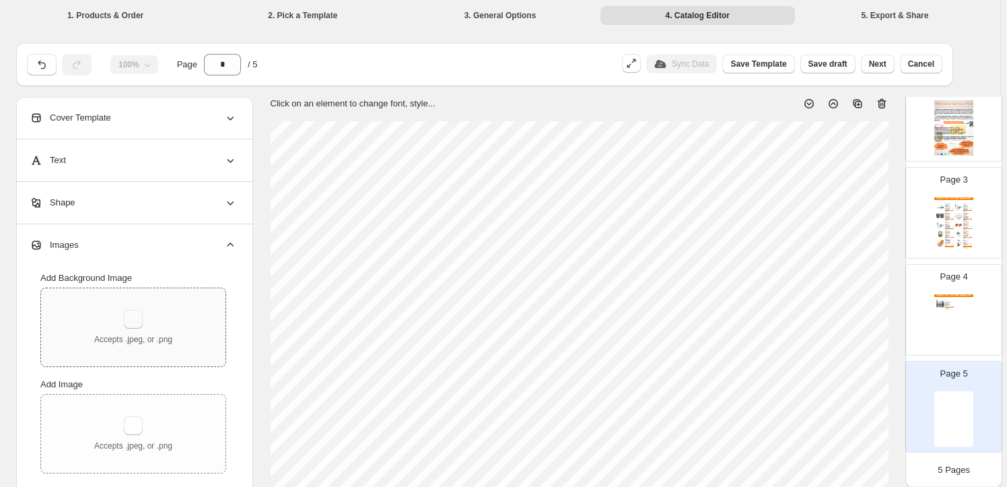
click at [135, 318] on button "button" at bounding box center [133, 319] width 19 height 19
type input "**********"
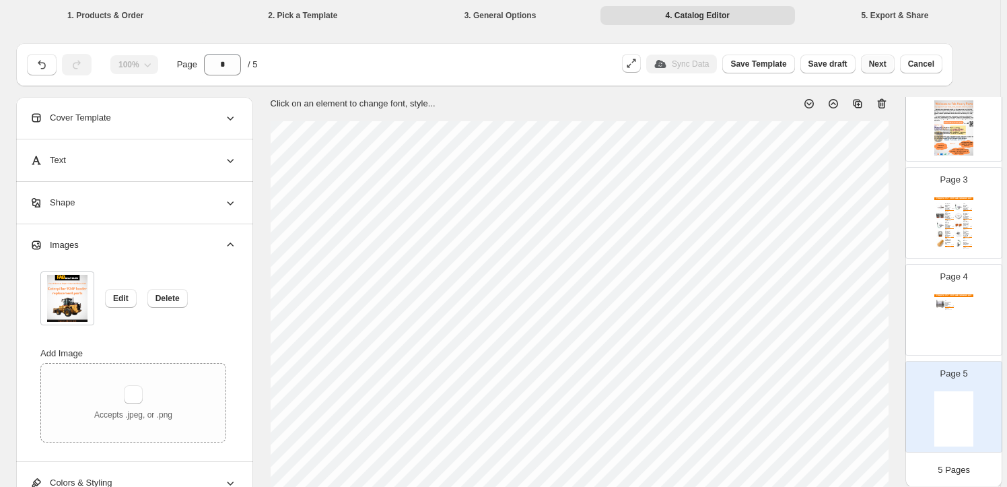
click at [894, 66] on button "Next" at bounding box center [878, 64] width 34 height 19
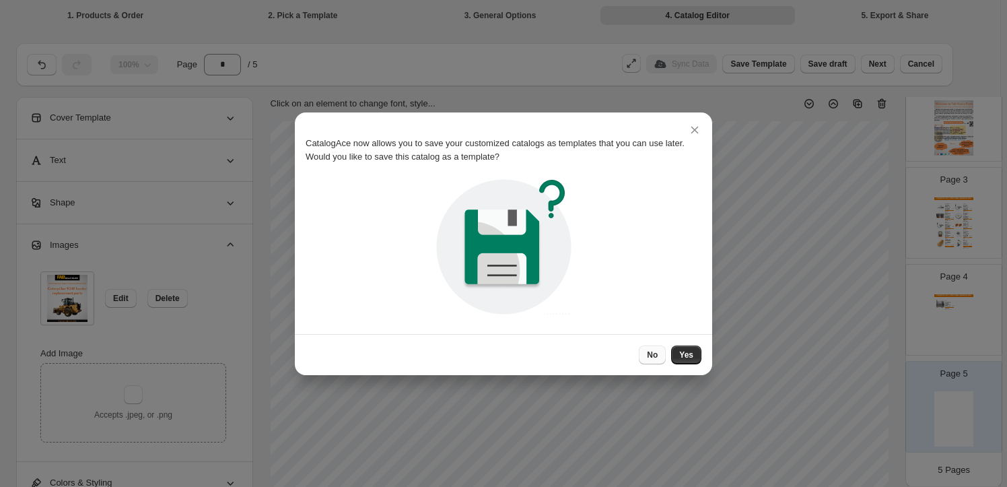
click at [659, 345] on button "No" at bounding box center [652, 354] width 27 height 19
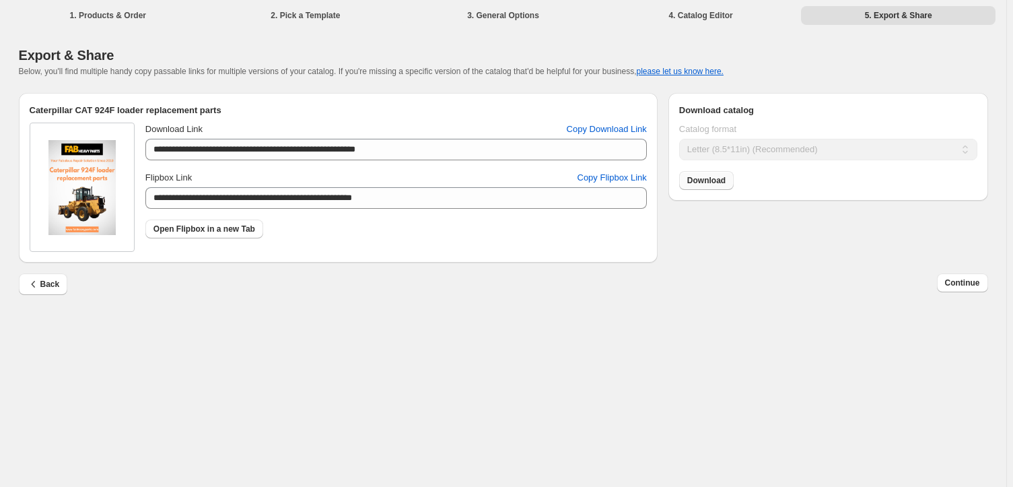
click at [706, 185] on span "Download" at bounding box center [706, 180] width 38 height 11
click at [955, 278] on span "Continue" at bounding box center [962, 282] width 35 height 11
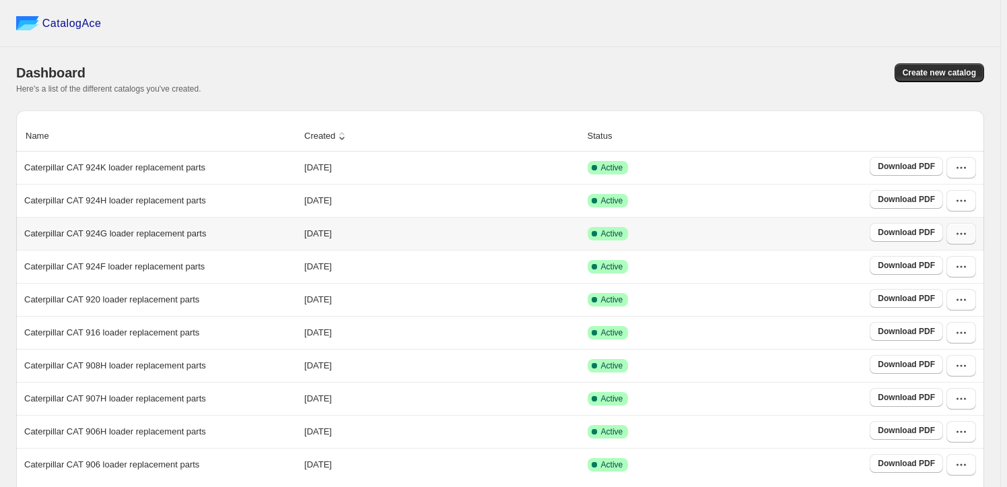
click at [963, 232] on icon "button" at bounding box center [961, 233] width 13 height 13
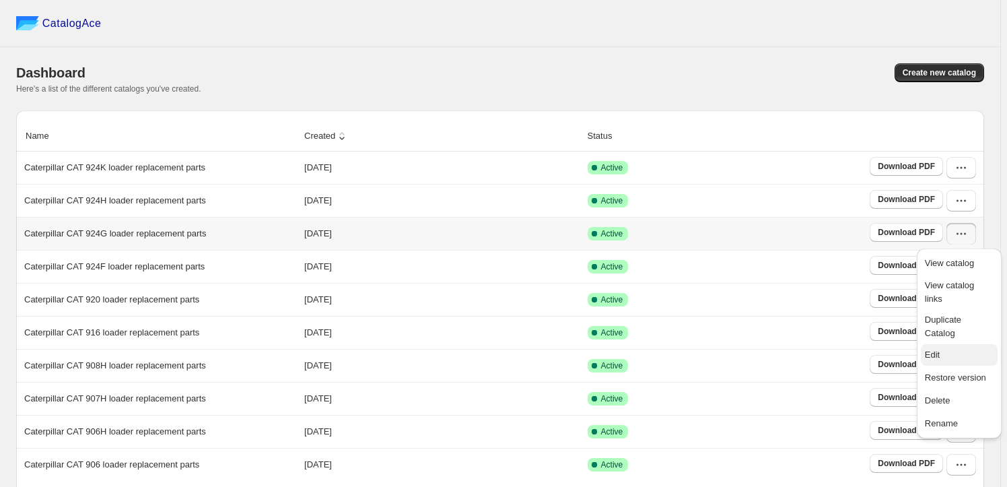
click at [951, 348] on span "Edit" at bounding box center [959, 354] width 69 height 13
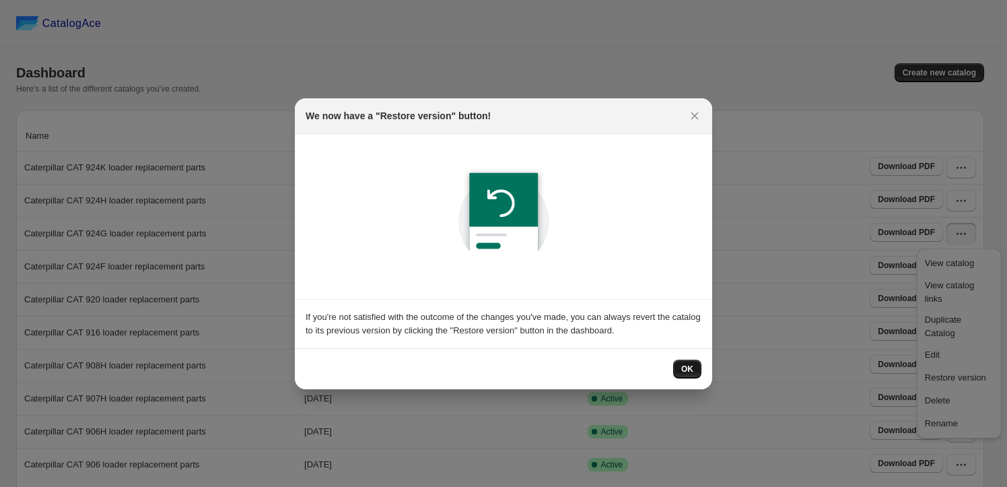
click at [696, 365] on button "OK" at bounding box center [687, 369] width 28 height 19
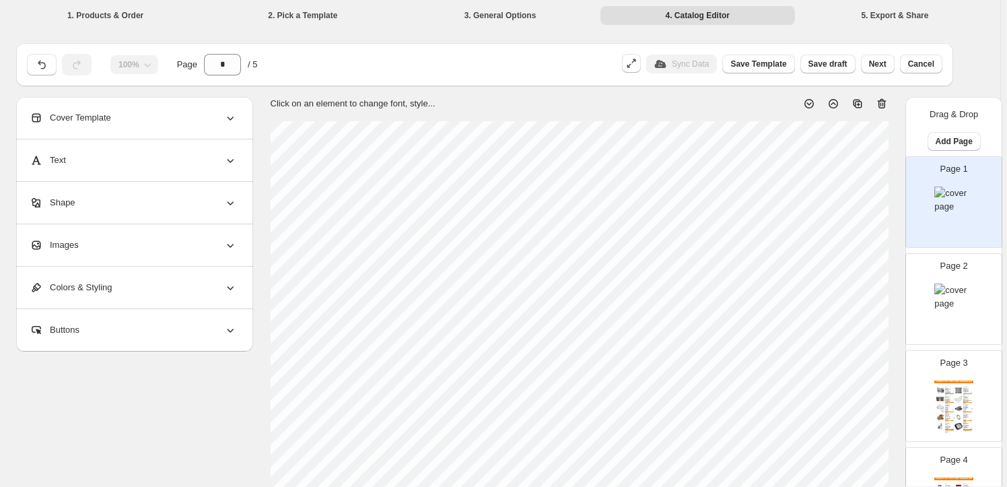
click at [115, 242] on div "Images" at bounding box center [133, 245] width 207 height 42
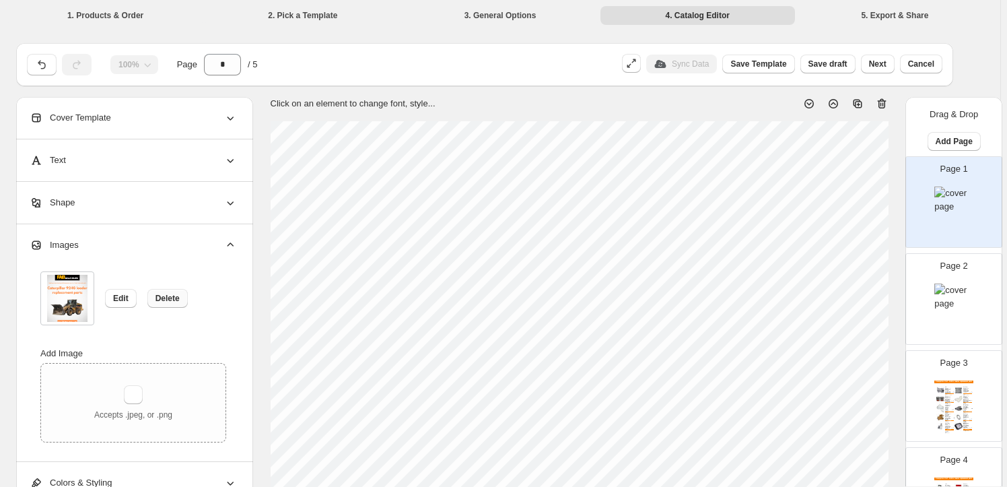
click at [172, 298] on span "Delete" at bounding box center [168, 298] width 24 height 11
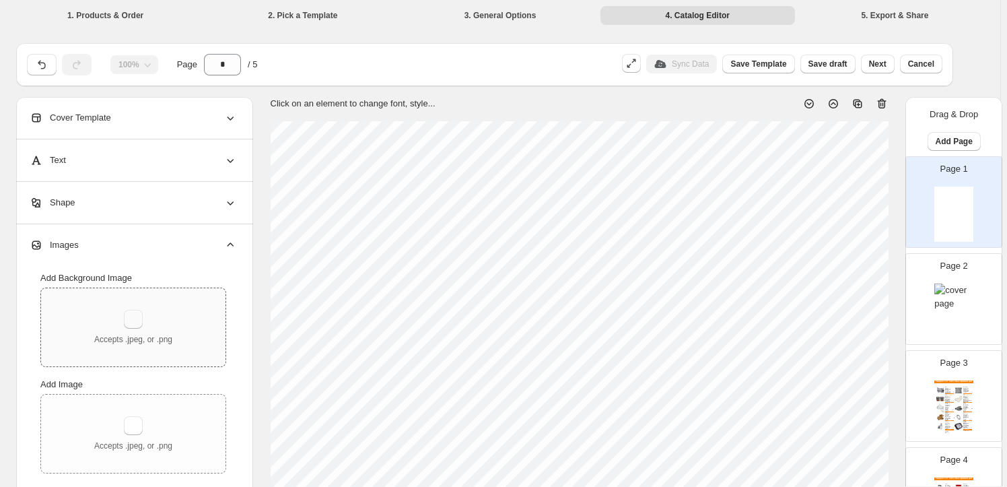
click at [141, 312] on button "button" at bounding box center [133, 319] width 19 height 19
type input "**********"
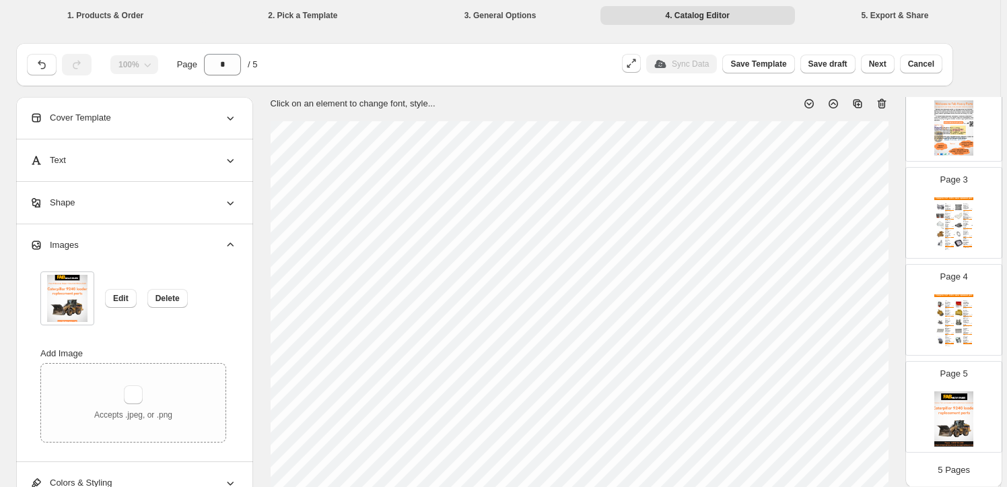
click at [951, 389] on div "Page 5" at bounding box center [948, 401] width 85 height 90
type input "*"
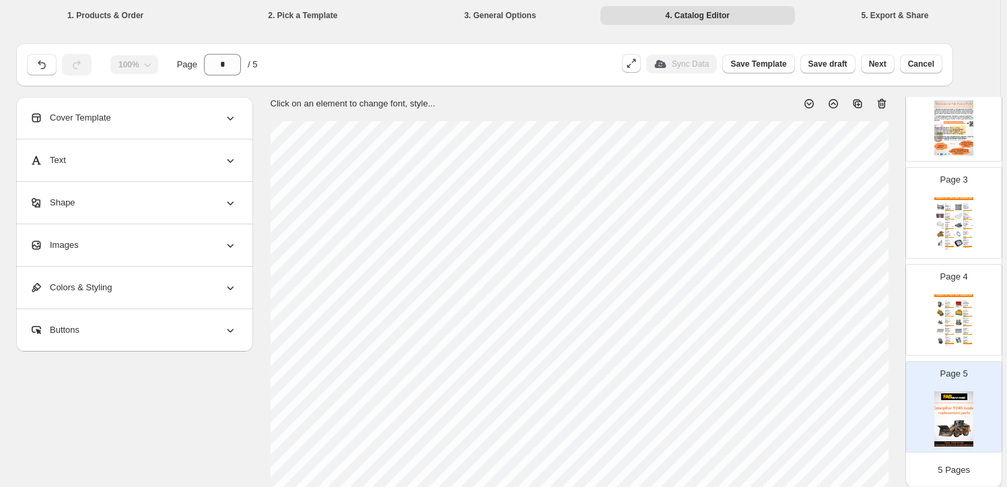
click at [121, 253] on div "Images" at bounding box center [133, 245] width 207 height 42
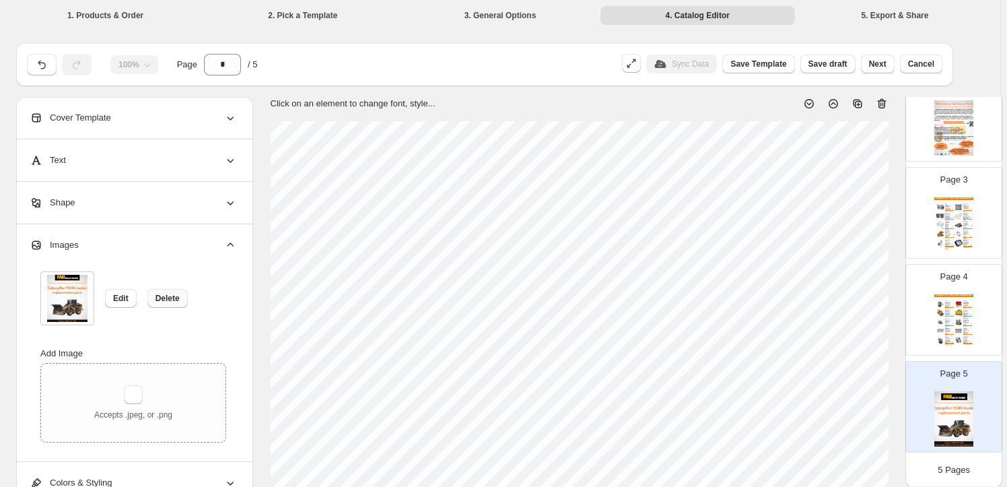
click at [172, 297] on span "Delete" at bounding box center [168, 298] width 24 height 11
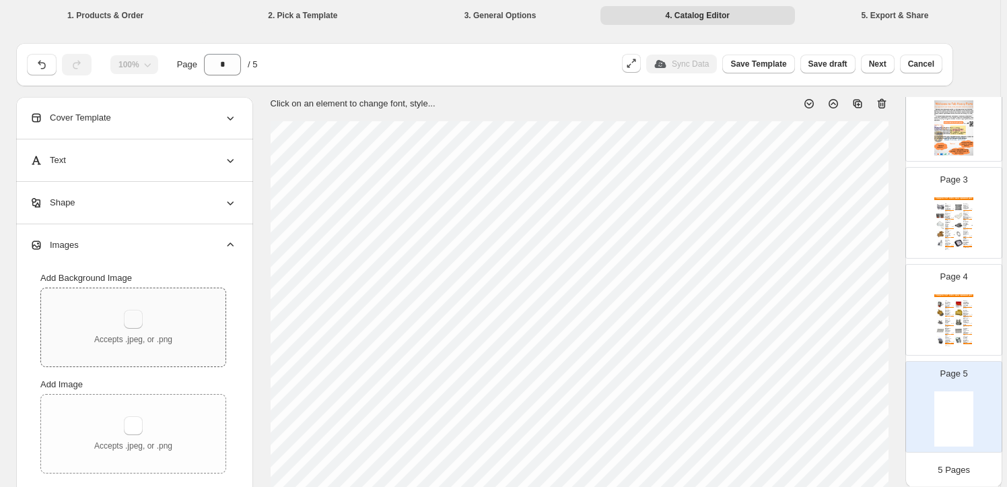
click at [139, 325] on button "button" at bounding box center [133, 319] width 19 height 19
type input "**********"
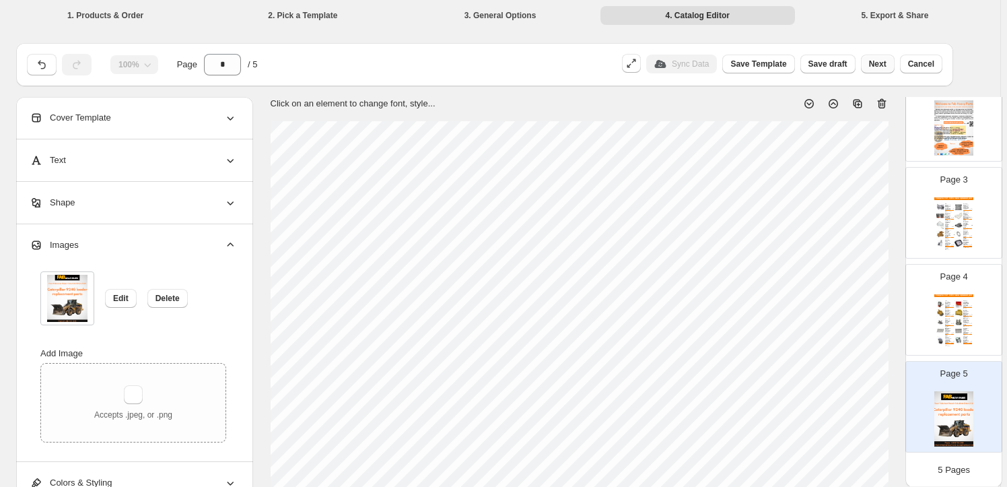
click at [876, 61] on span "Next" at bounding box center [878, 64] width 18 height 11
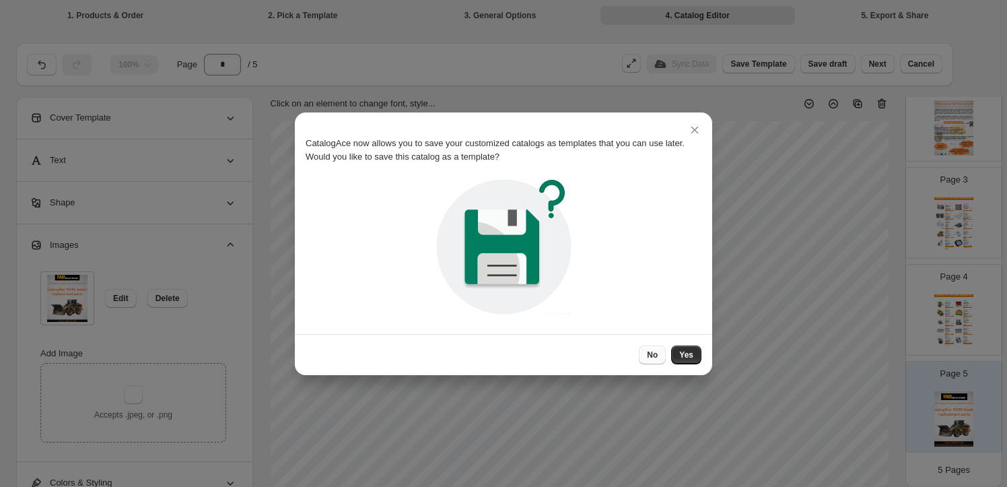
click at [659, 345] on button "No" at bounding box center [652, 354] width 27 height 19
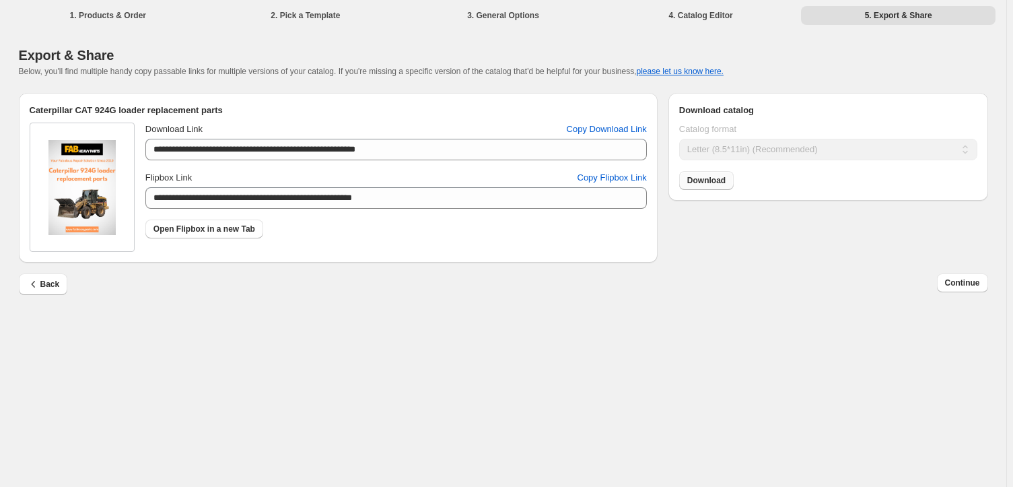
click at [720, 185] on span "Download" at bounding box center [706, 180] width 38 height 11
click at [968, 285] on span "Continue" at bounding box center [962, 282] width 35 height 11
